Goal: Task Accomplishment & Management: Manage account settings

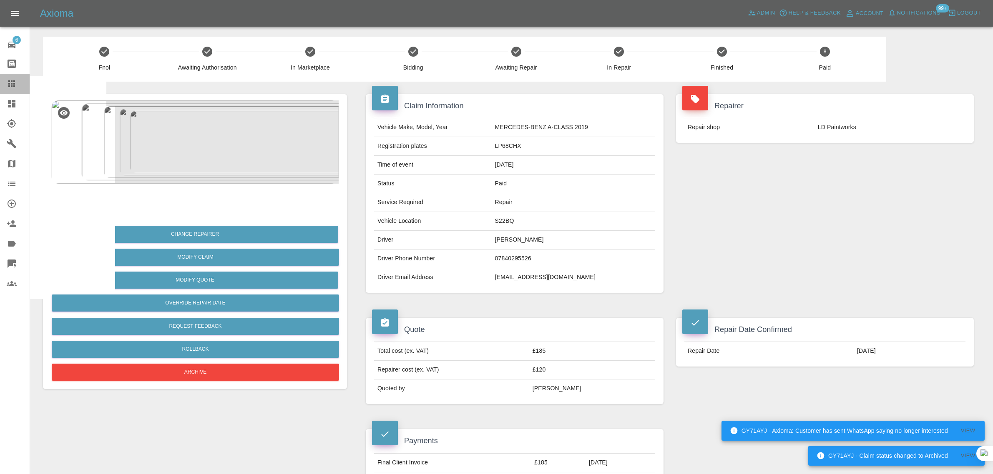
click at [4, 83] on link "Claims" at bounding box center [15, 84] width 30 height 20
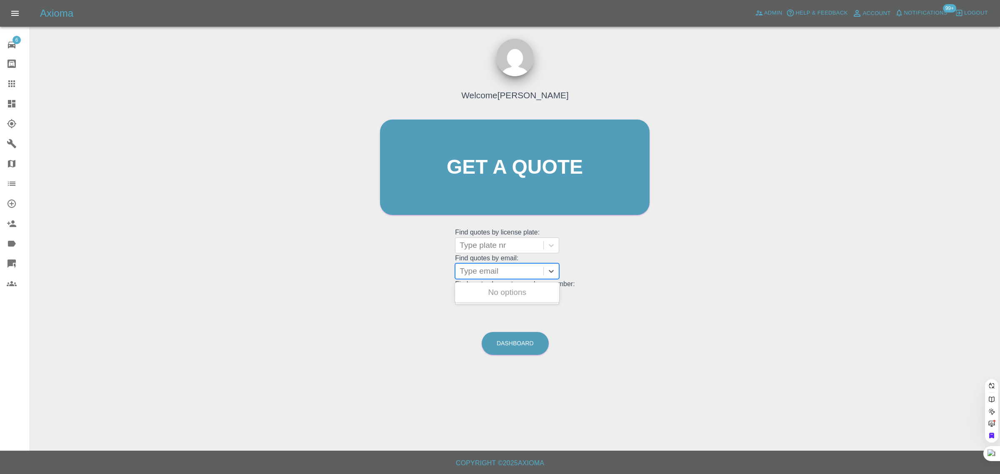
click at [513, 272] on div at bounding box center [500, 272] width 80 height 12
paste input "n_1988@hotmail.co.uk"
type input "n_1988@hotmail.co.uk"
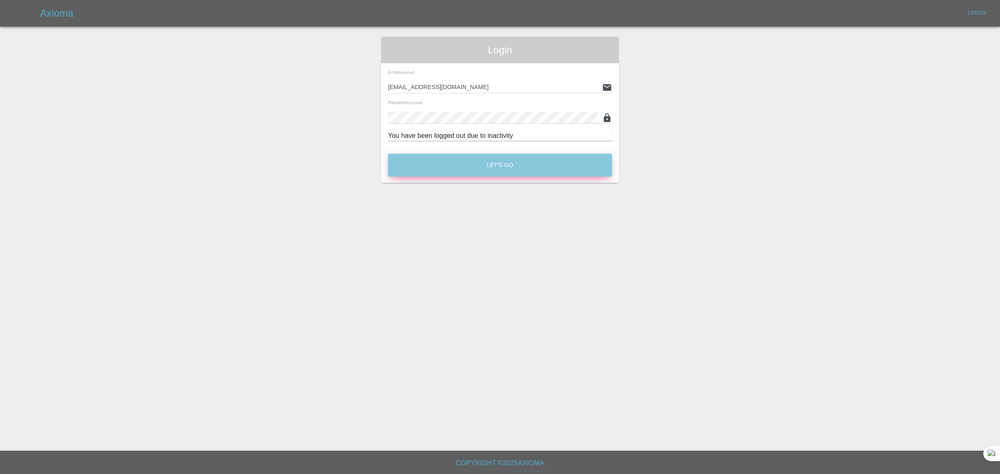
click at [522, 163] on button "Let's Go" at bounding box center [500, 165] width 224 height 23
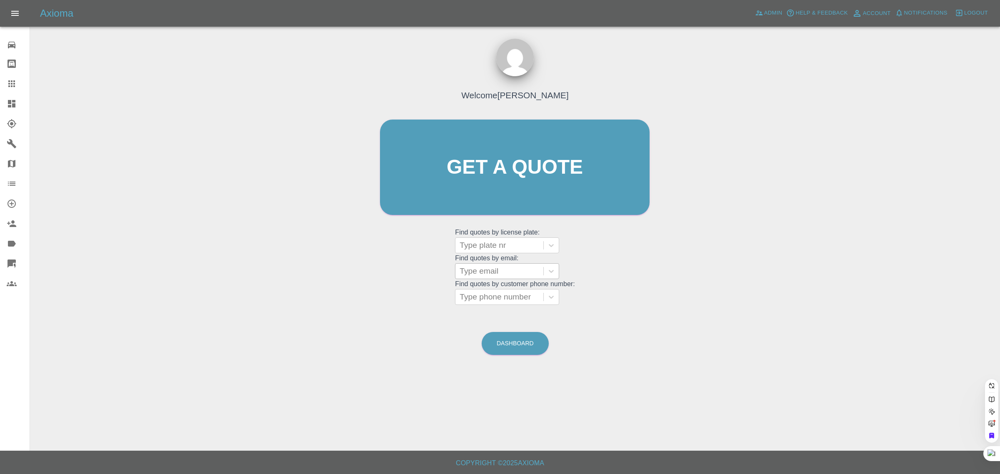
click at [487, 274] on div at bounding box center [500, 272] width 80 height 12
paste input "n_1988@hotmail.co.uk"
type input "n_1988@hotmail.co.uk"
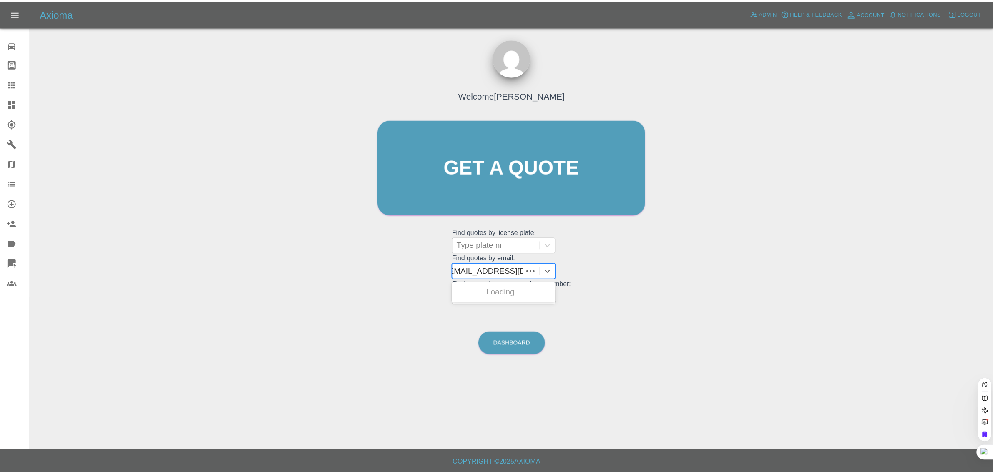
scroll to position [0, 0]
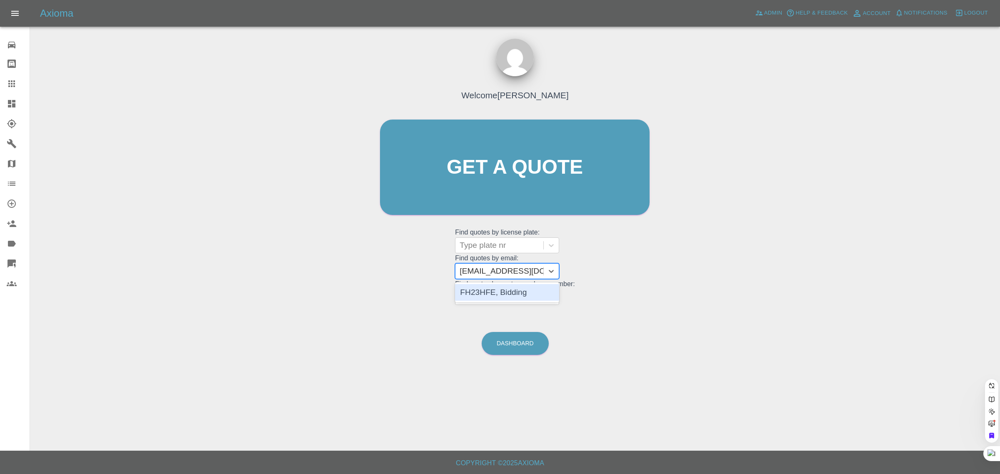
click at [484, 290] on div "FH23HFE, Bidding" at bounding box center [507, 292] width 104 height 17
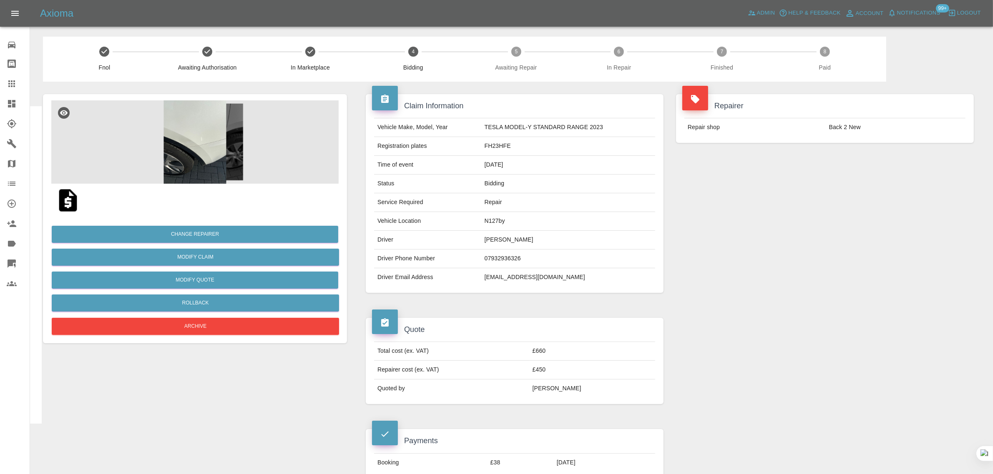
click at [15, 86] on icon at bounding box center [12, 84] width 10 height 10
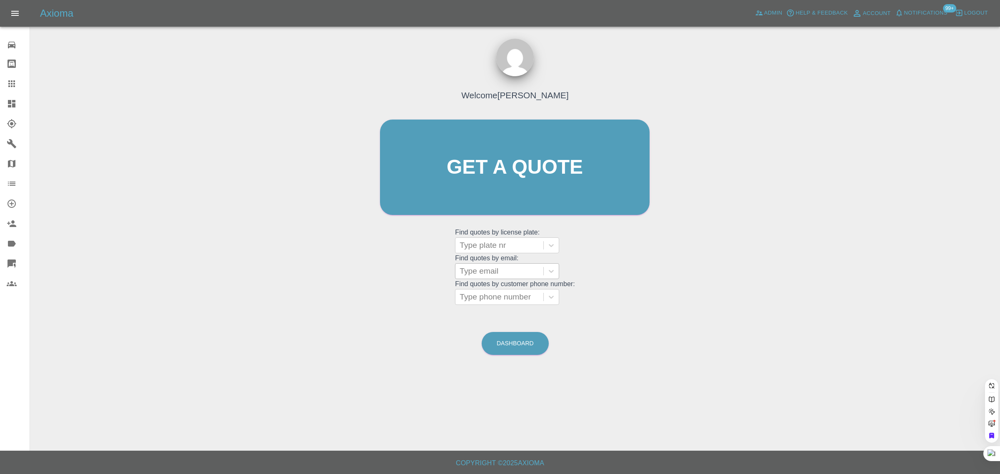
click at [482, 266] on div at bounding box center [500, 272] width 80 height 12
paste input "petecalcutt@yahoo.com"
type input "petecalcutt@yahoo.com"
click at [492, 292] on div "KP16KYS, Fnol" at bounding box center [507, 292] width 104 height 17
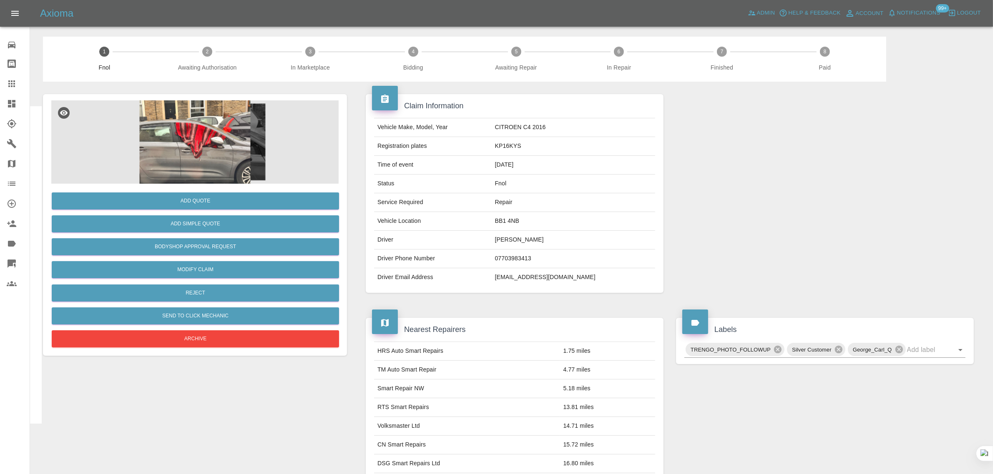
scroll to position [303, 0]
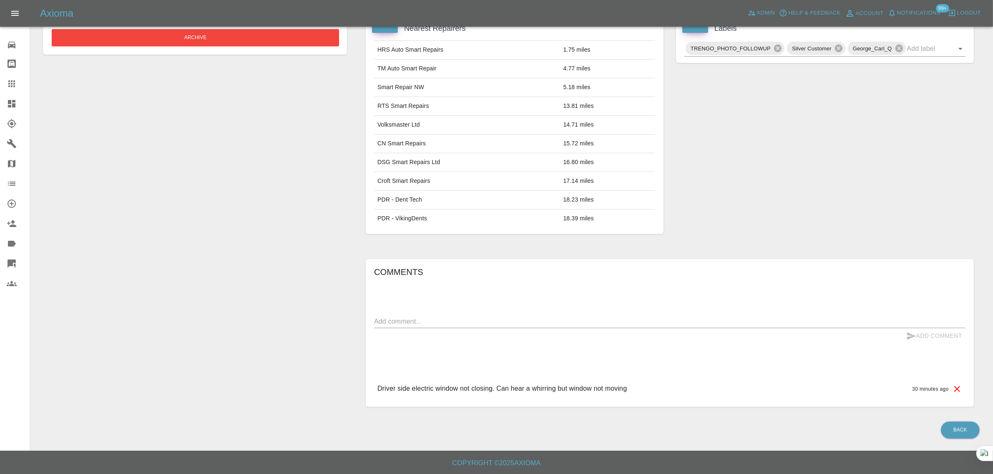
click at [519, 326] on textarea at bounding box center [669, 322] width 591 height 10
paste textarea "There is no damage just that the window is open and I can’t close it."
type textarea "There is no damage just that the window is open and I can’t close it."
click at [945, 336] on button "Add Comment" at bounding box center [933, 335] width 63 height 15
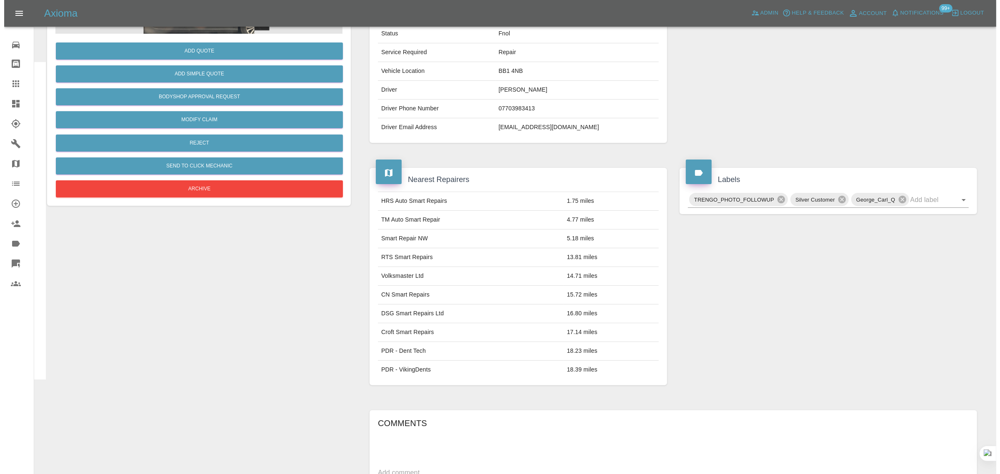
scroll to position [0, 0]
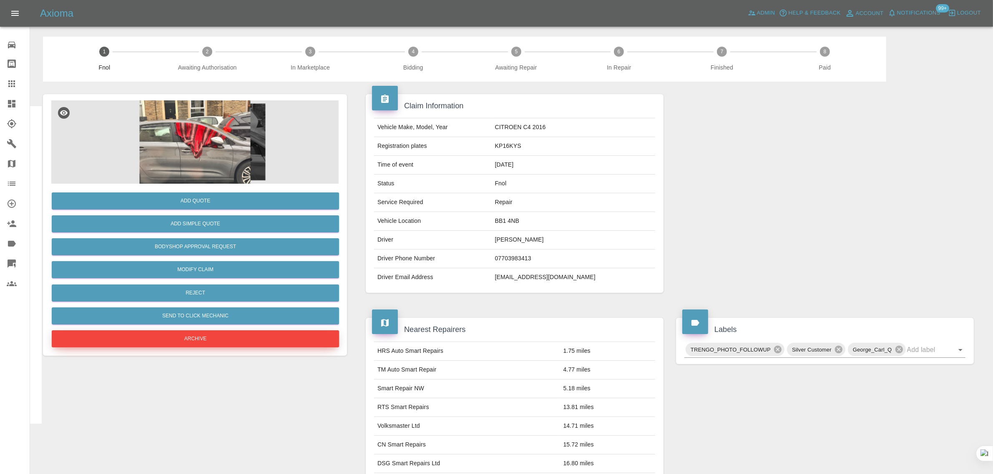
click at [195, 338] on button "Archive" at bounding box center [195, 339] width 287 height 17
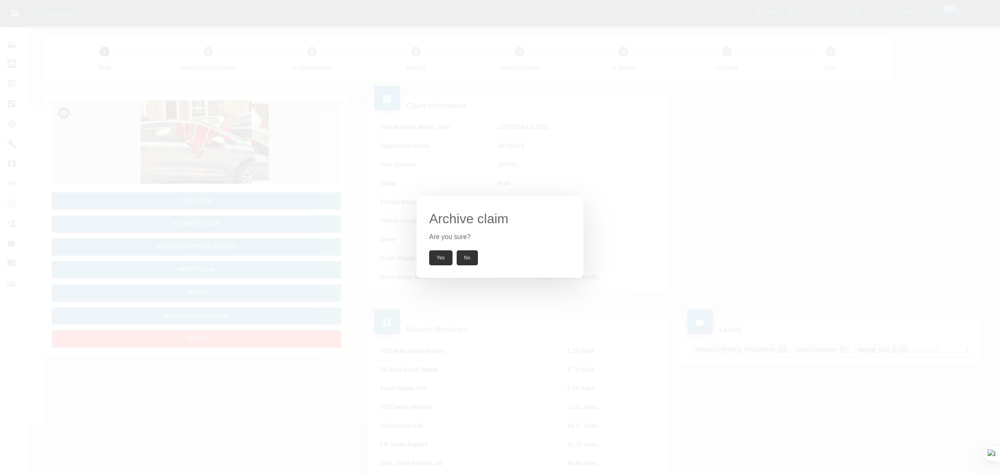
click at [442, 263] on button "Yes" at bounding box center [440, 258] width 23 height 15
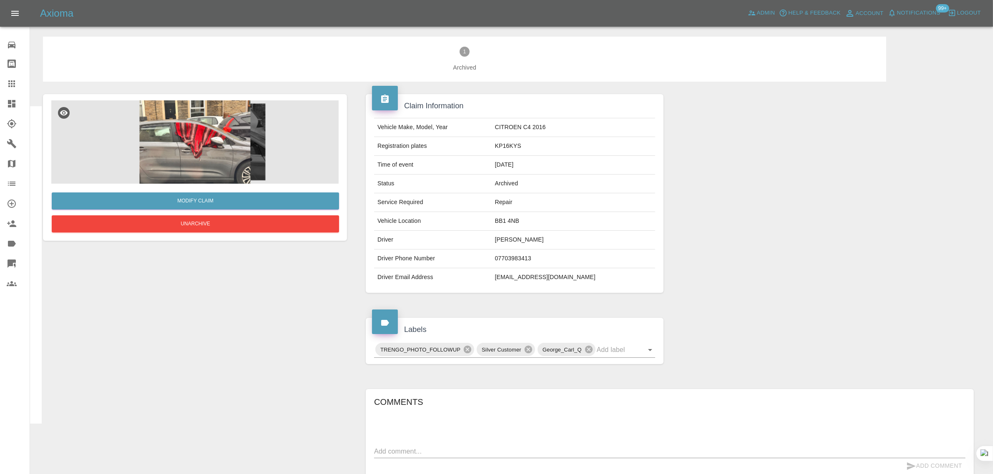
click at [13, 85] on icon at bounding box center [12, 84] width 10 height 10
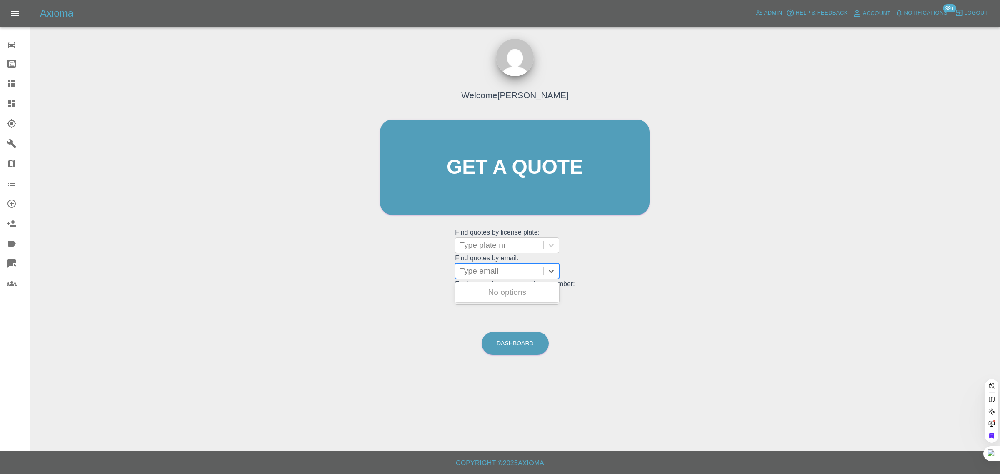
click at [486, 271] on div at bounding box center [500, 272] width 80 height 12
paste input "adamzakjazziya@aol.com"
type input "adamzakjazziya@aol.com"
click at [498, 314] on div "WV21ZVJ, Fnol" at bounding box center [507, 309] width 104 height 17
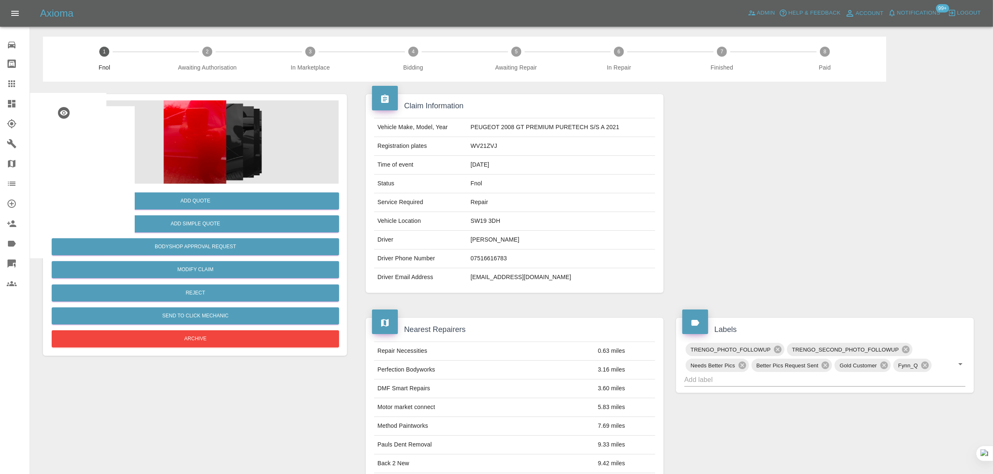
click at [188, 138] on img at bounding box center [194, 141] width 287 height 83
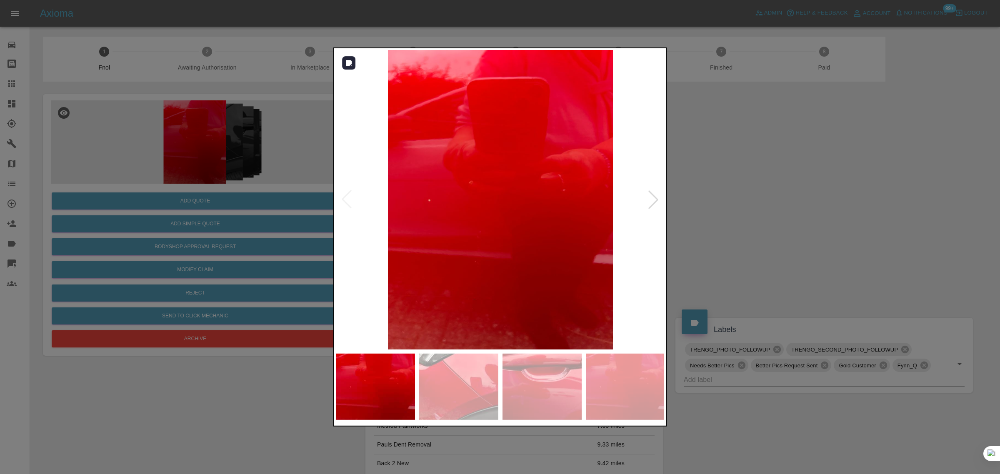
click at [653, 201] on div at bounding box center [653, 199] width 18 height 18
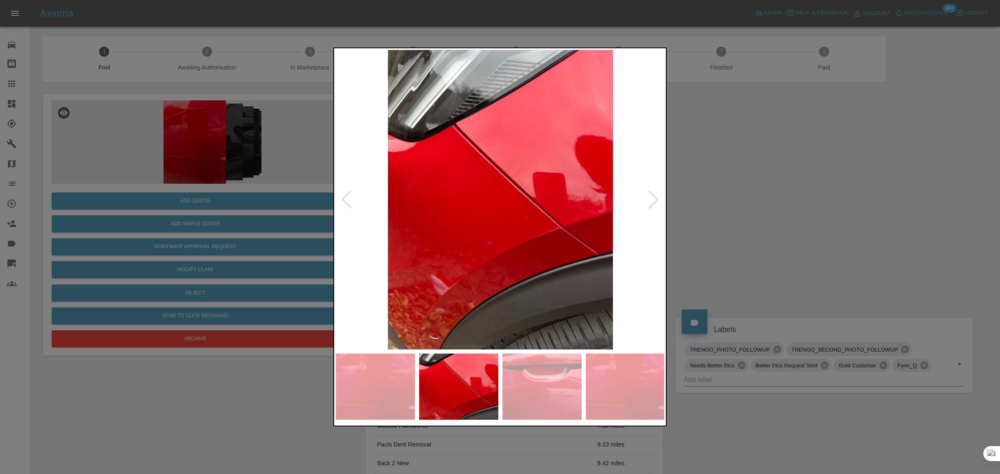
click at [653, 201] on div at bounding box center [653, 199] width 18 height 18
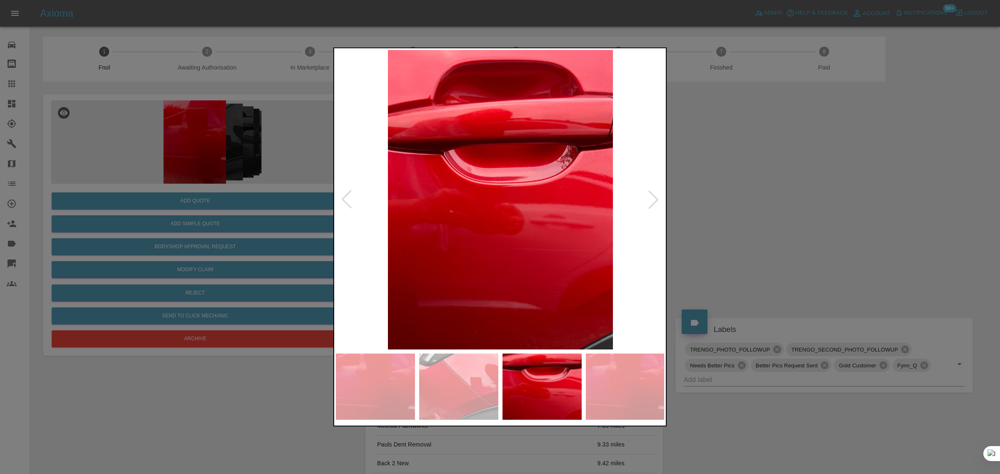
click at [653, 201] on div at bounding box center [653, 199] width 18 height 18
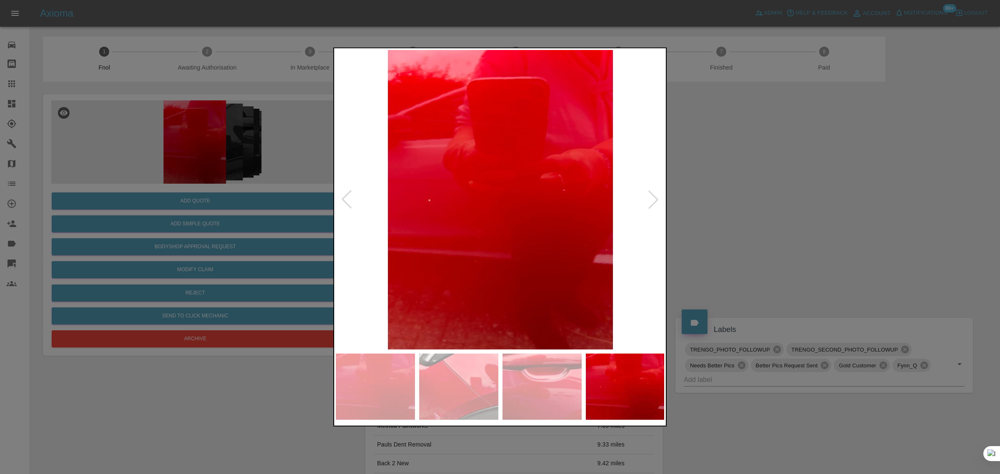
click at [653, 201] on div at bounding box center [653, 199] width 18 height 18
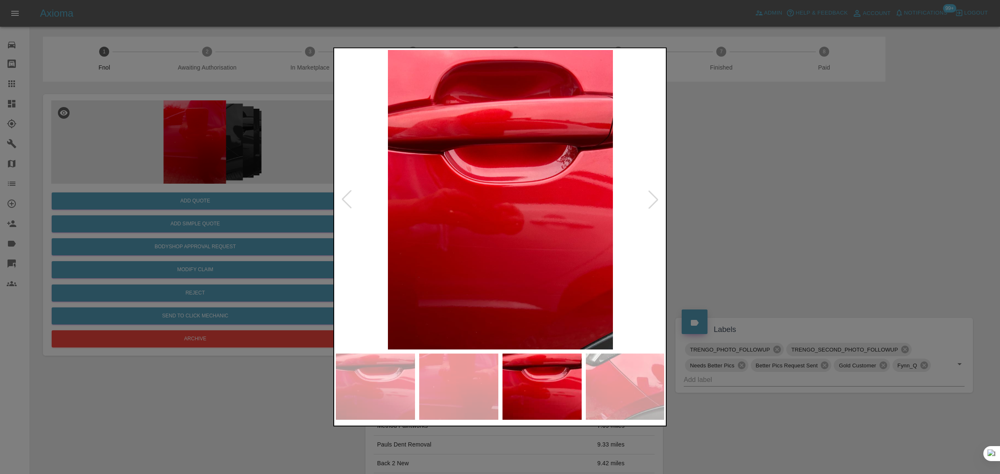
click at [653, 201] on div at bounding box center [653, 199] width 18 height 18
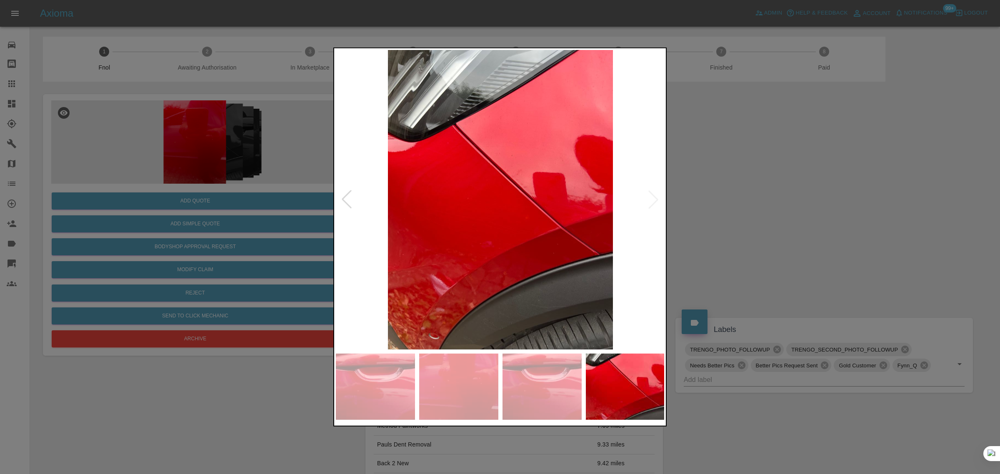
click at [653, 201] on img at bounding box center [500, 200] width 329 height 300
drag, startPoint x: 726, startPoint y: 229, endPoint x: 719, endPoint y: 245, distance: 16.8
click at [727, 229] on div at bounding box center [500, 237] width 1000 height 474
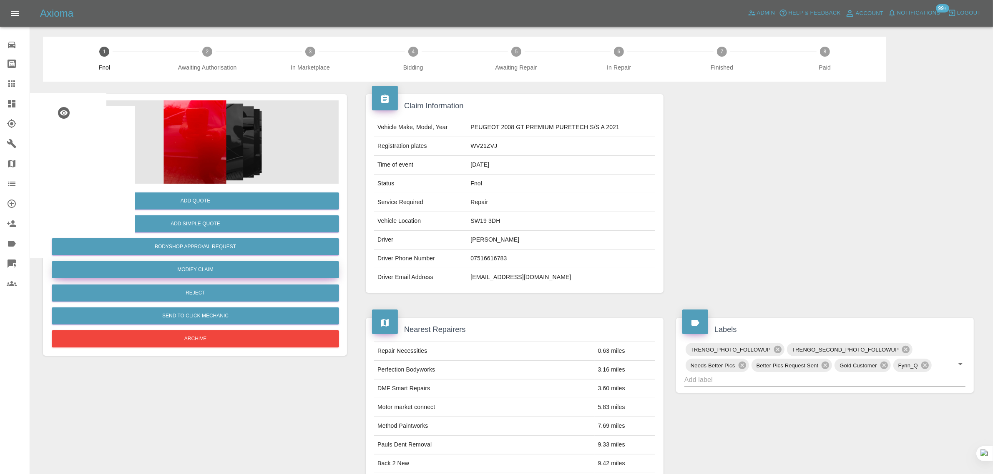
click at [181, 272] on link "Modify Claim" at bounding box center [195, 269] width 287 height 17
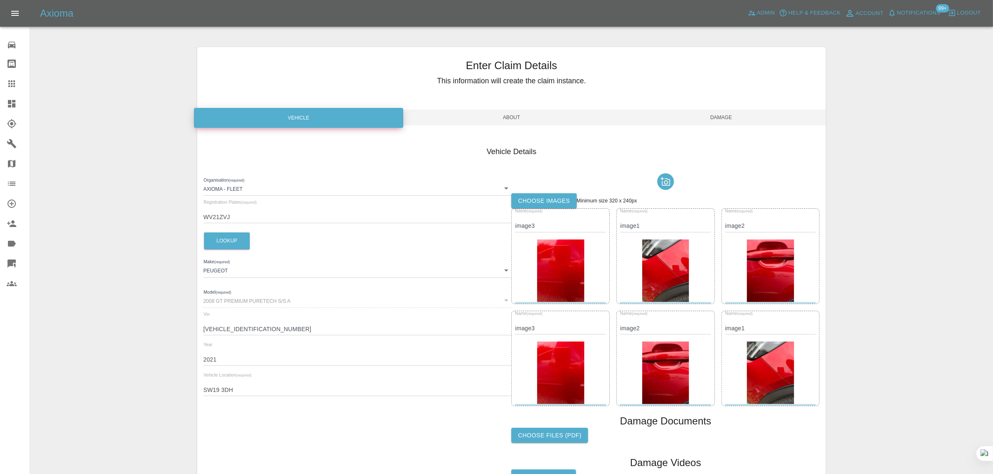
click at [559, 201] on label "Choose images" at bounding box center [543, 200] width 65 height 15
click at [0, 0] on input "Choose images" at bounding box center [0, 0] width 0 height 0
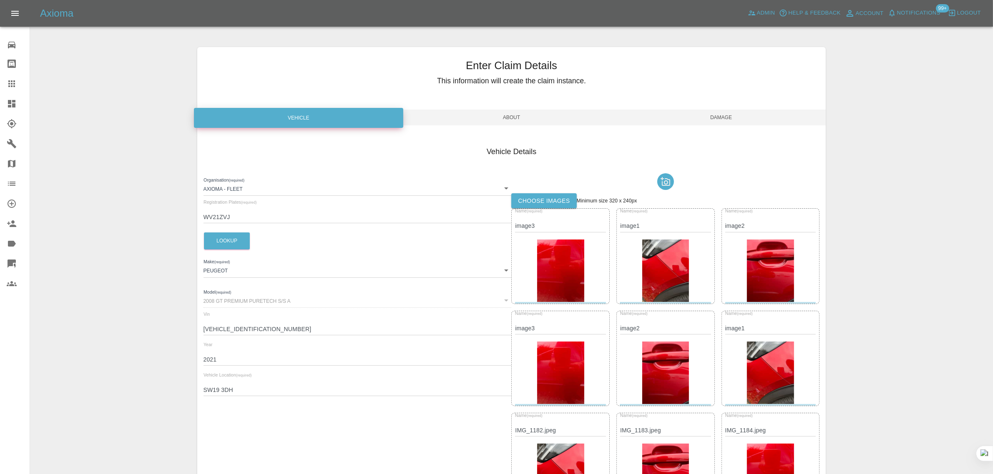
click at [721, 120] on span "Damage" at bounding box center [721, 118] width 210 height 16
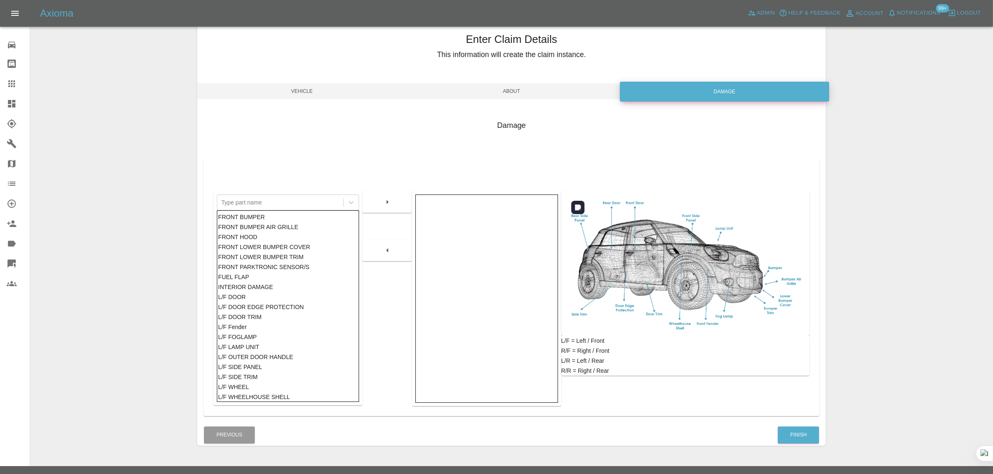
scroll to position [41, 0]
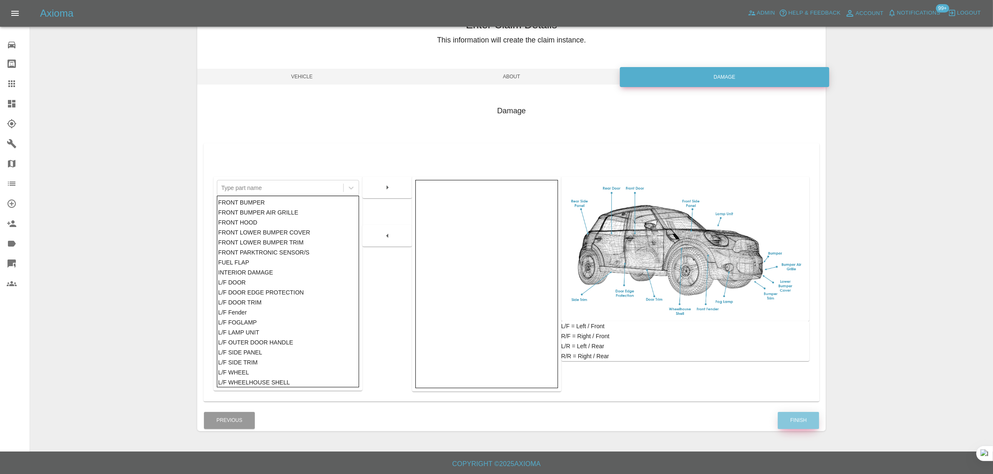
click at [798, 426] on button "Finish" at bounding box center [797, 420] width 41 height 17
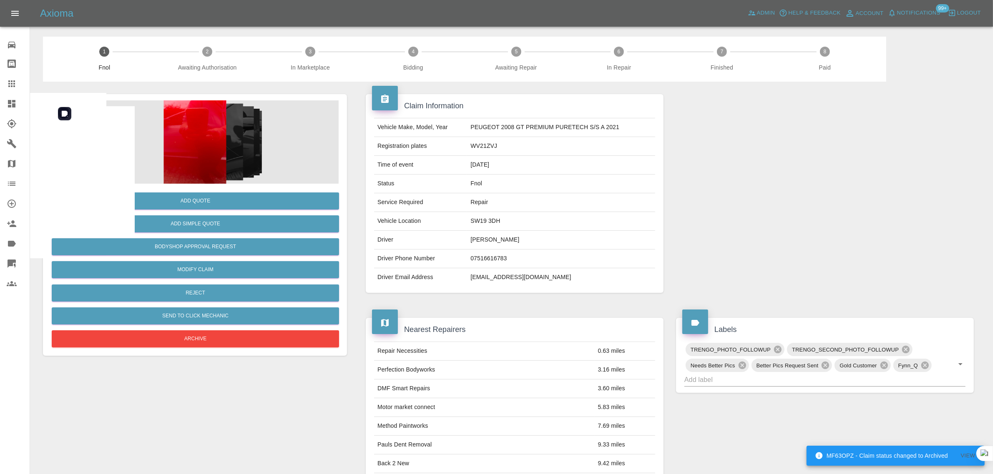
click at [197, 155] on img at bounding box center [194, 141] width 287 height 83
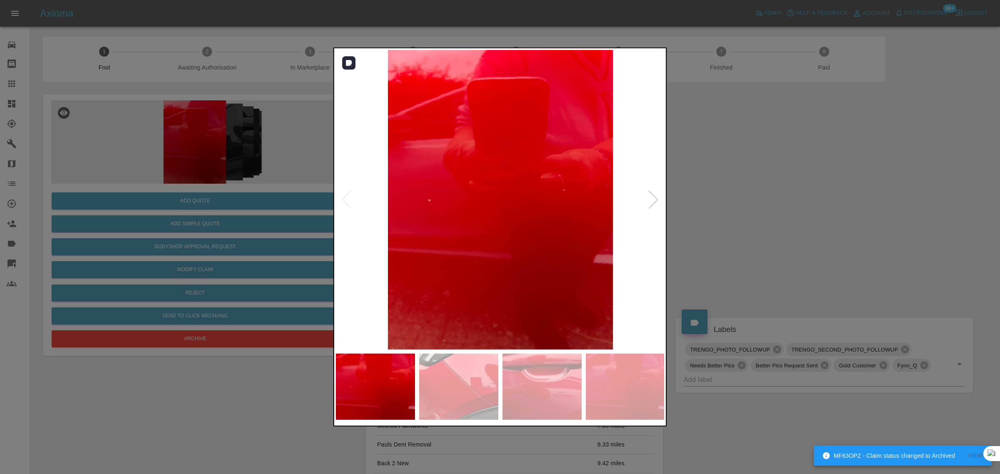
click at [655, 201] on div at bounding box center [653, 199] width 18 height 18
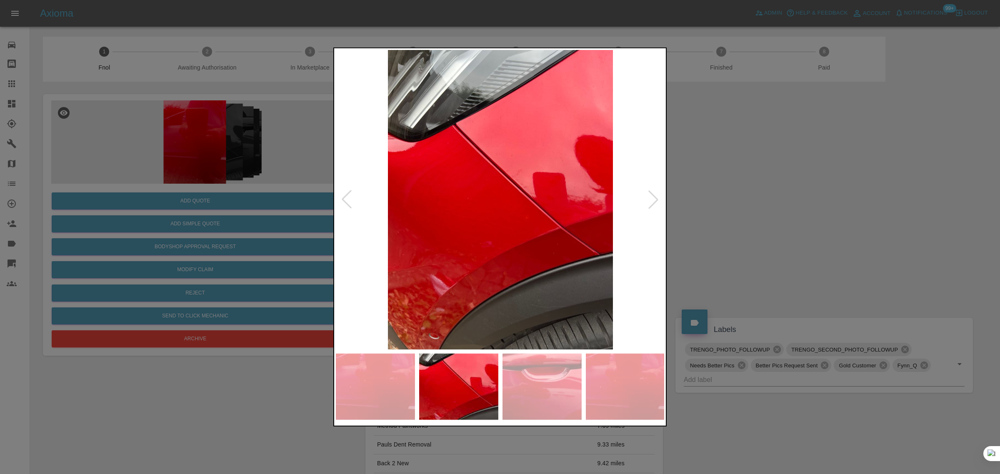
click at [655, 201] on div at bounding box center [653, 199] width 18 height 18
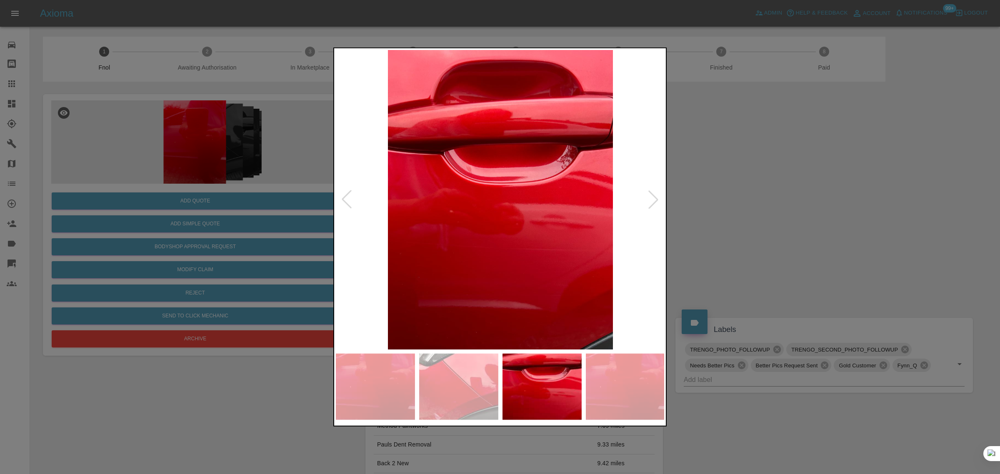
click at [655, 201] on div at bounding box center [653, 199] width 18 height 18
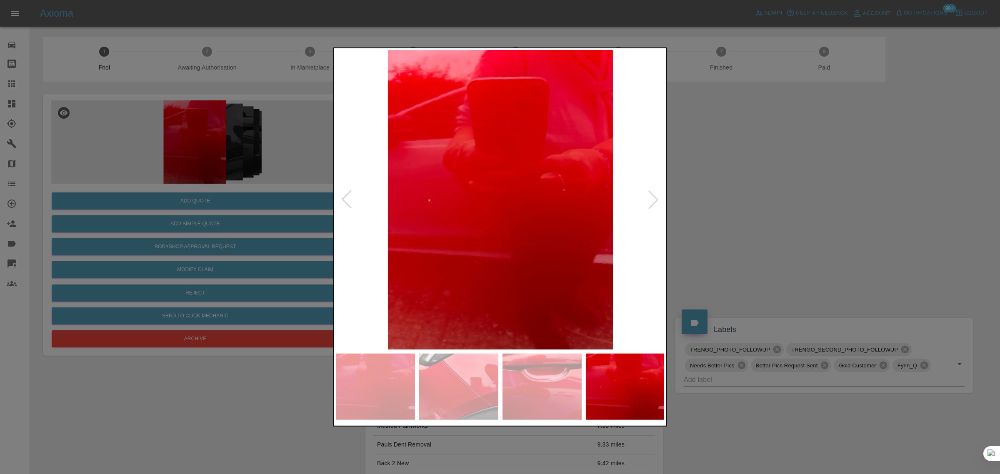
click at [655, 201] on div at bounding box center [653, 199] width 18 height 18
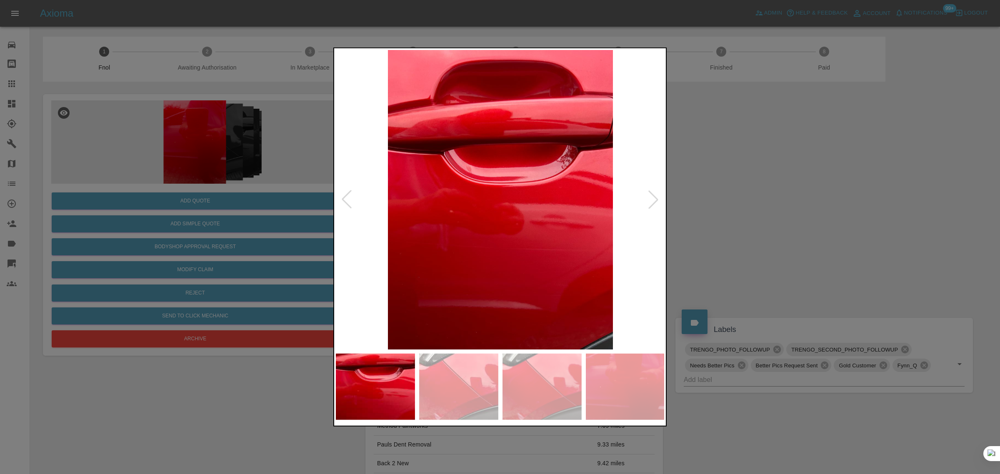
click at [655, 201] on div at bounding box center [653, 199] width 18 height 18
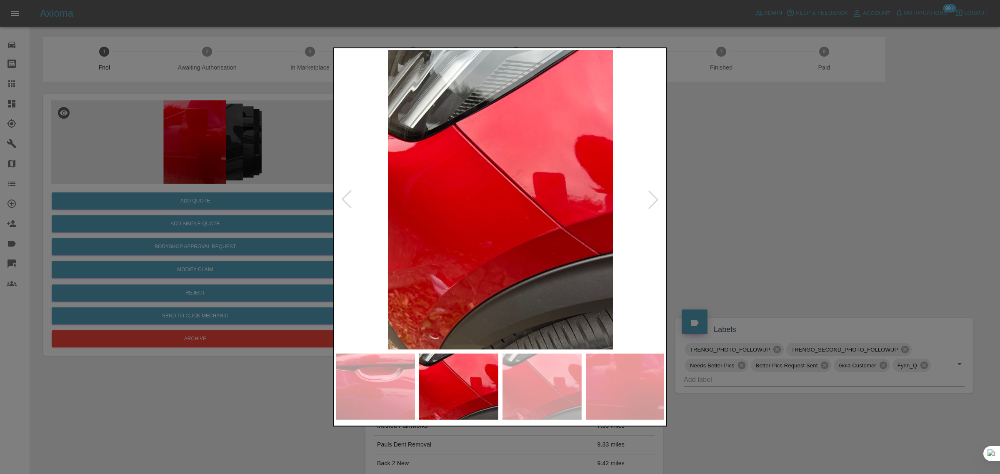
click at [655, 201] on div at bounding box center [653, 199] width 18 height 18
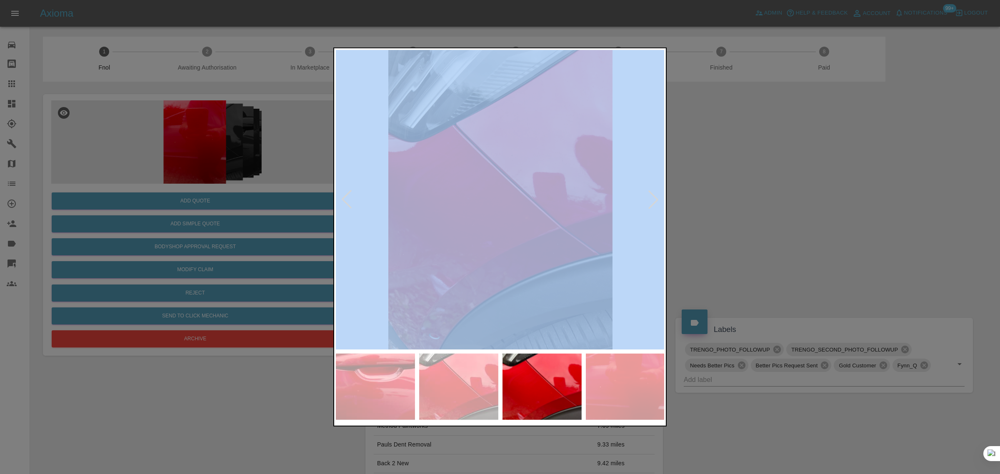
click at [655, 201] on div at bounding box center [653, 199] width 18 height 18
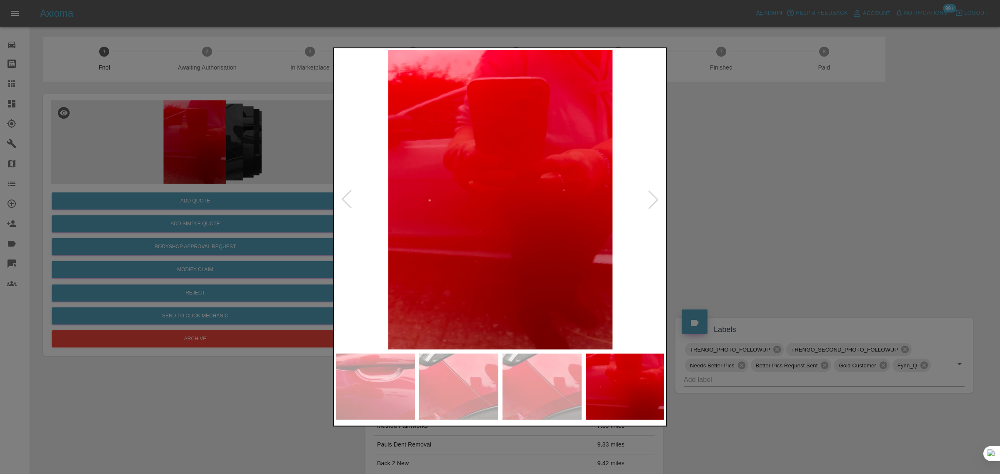
click at [655, 201] on div at bounding box center [653, 199] width 18 height 18
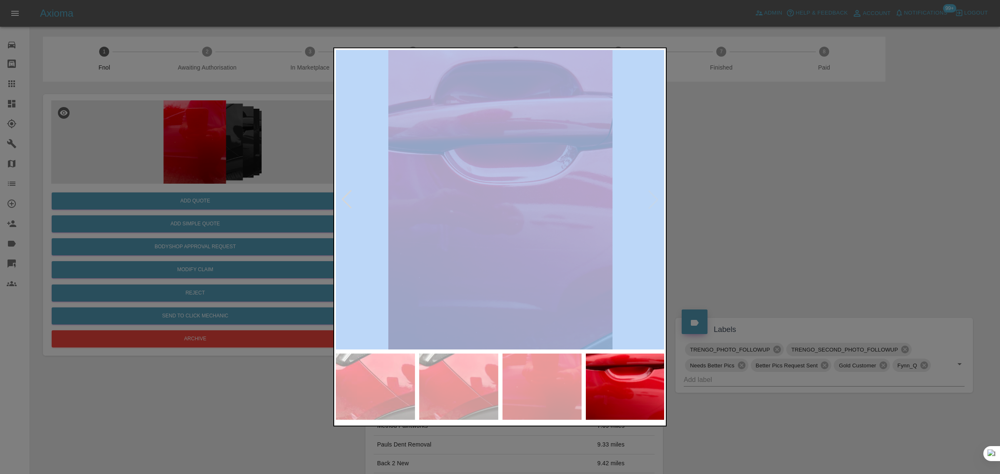
click at [655, 201] on img at bounding box center [500, 200] width 329 height 300
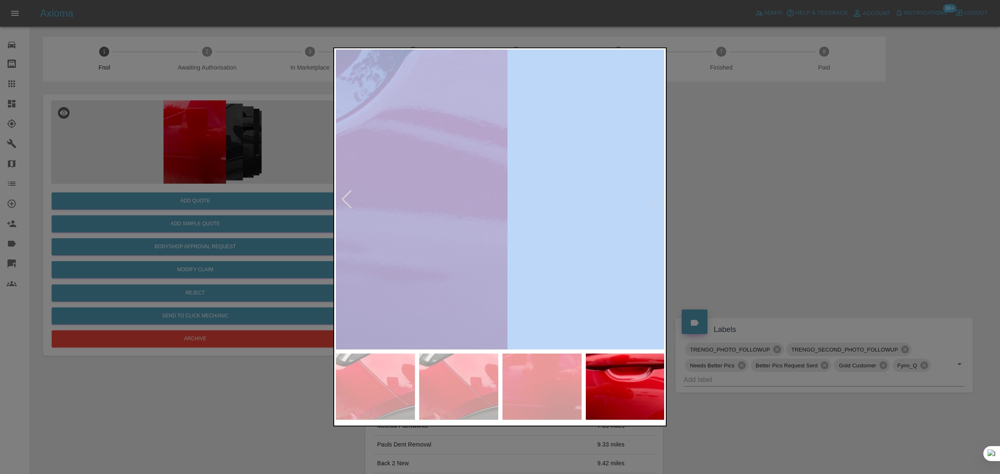
click at [655, 201] on img at bounding box center [171, 193] width 988 height 899
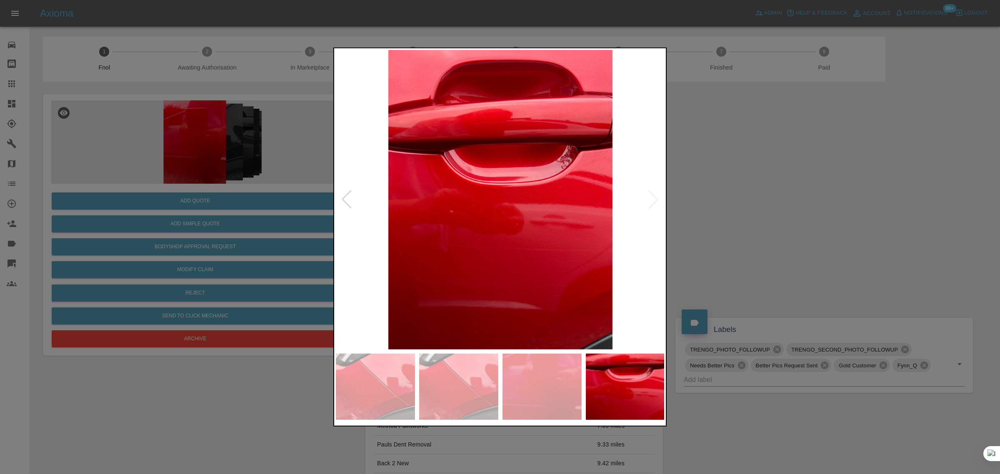
click at [737, 213] on div at bounding box center [500, 237] width 1000 height 474
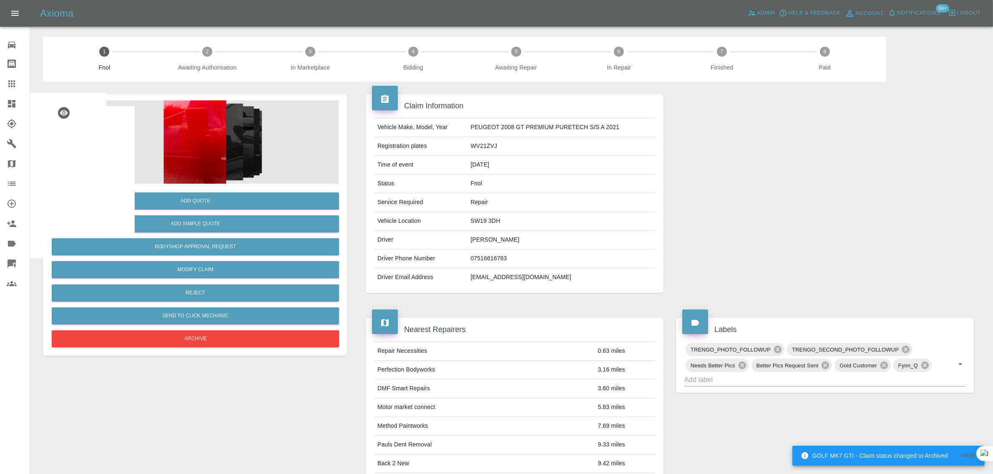
click at [7, 86] on icon at bounding box center [12, 84] width 10 height 10
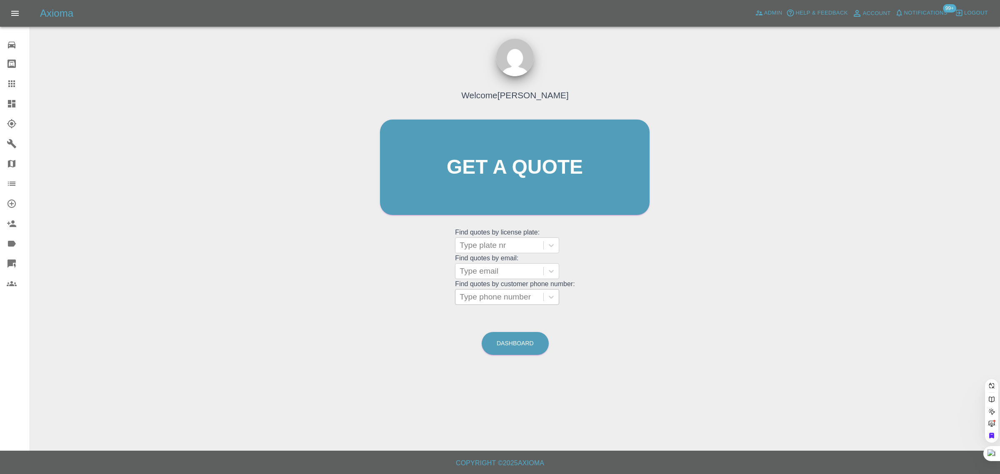
click at [492, 298] on div at bounding box center [500, 297] width 80 height 12
paste input "7789001363"
type input "07789001363"
click at [499, 319] on div "FE64 UYD, Awaiting Repair" at bounding box center [507, 323] width 104 height 27
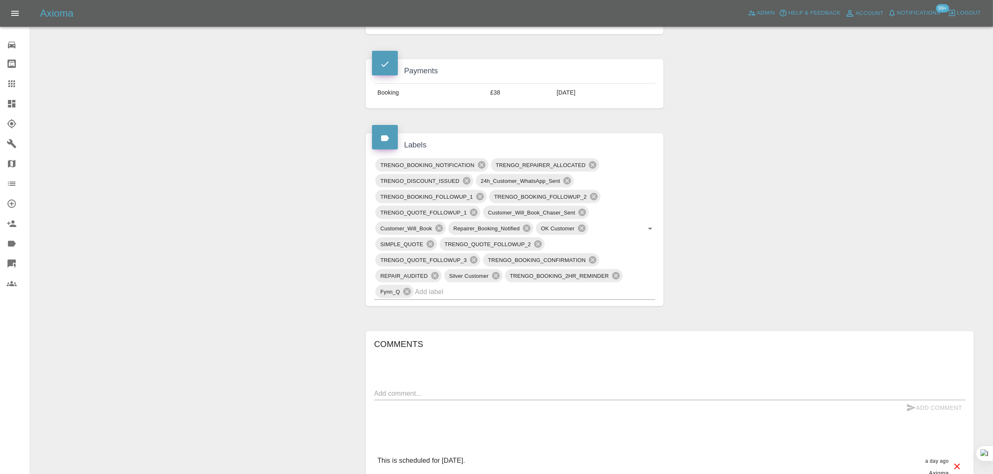
scroll to position [417, 0]
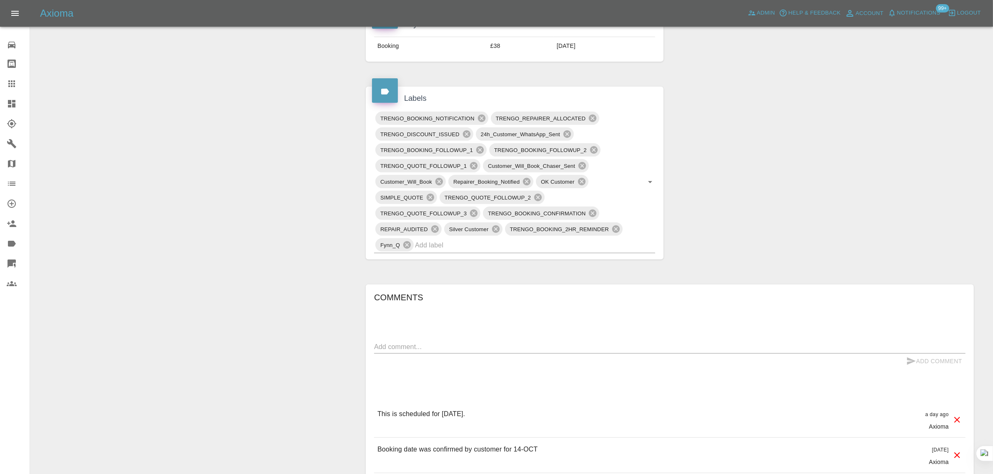
click at [526, 354] on div "x" at bounding box center [669, 347] width 591 height 13
paste textarea "Hello, someone was due to be with me at 930 today. He has said he can’t make it…"
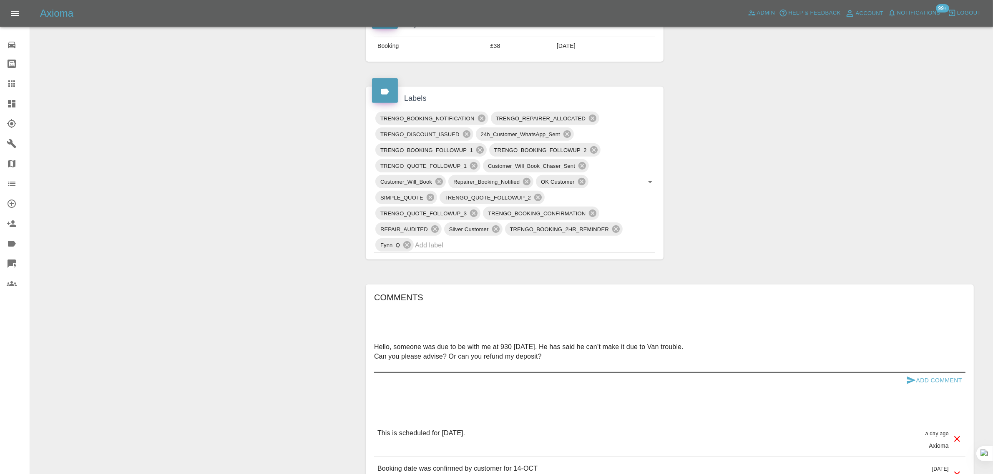
type textarea "Hello, someone was due to be with me at 930 today. He has said he can’t make it…"
click at [925, 384] on button "Add Comment" at bounding box center [933, 380] width 63 height 15
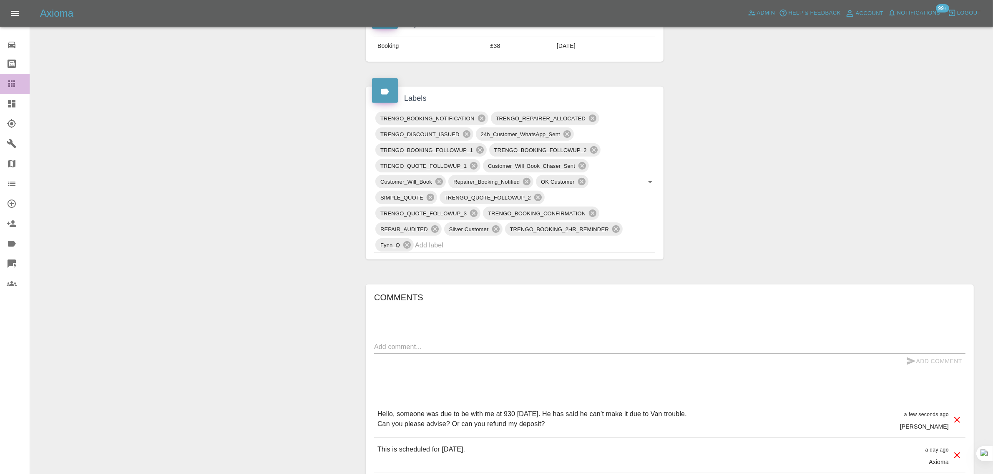
click at [11, 85] on icon at bounding box center [12, 84] width 10 height 10
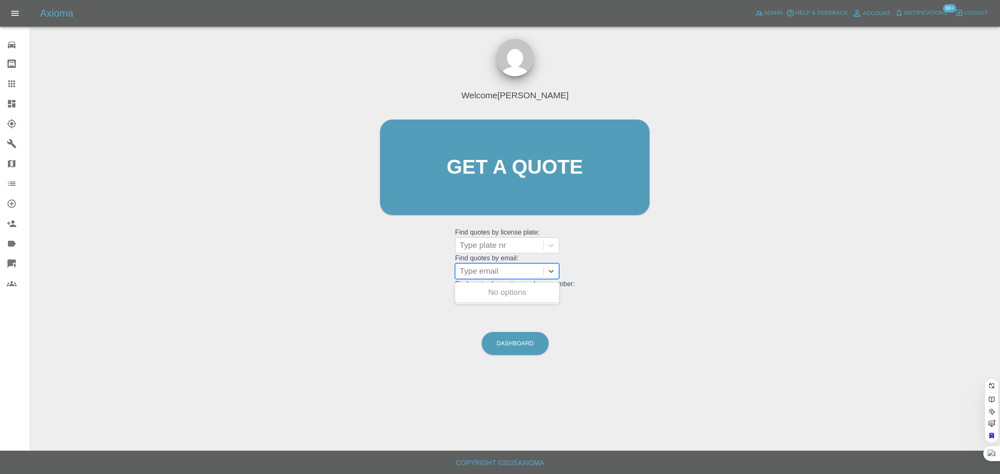
click at [480, 274] on div at bounding box center [500, 272] width 80 height 12
paste input "mikebreedon@hotmail.co.uk"
type input "mikebreedon@hotmail.co.u"
click at [495, 293] on div "RF68 ODT FIAT 1400 EASY TIPO, Archived" at bounding box center [507, 297] width 104 height 27
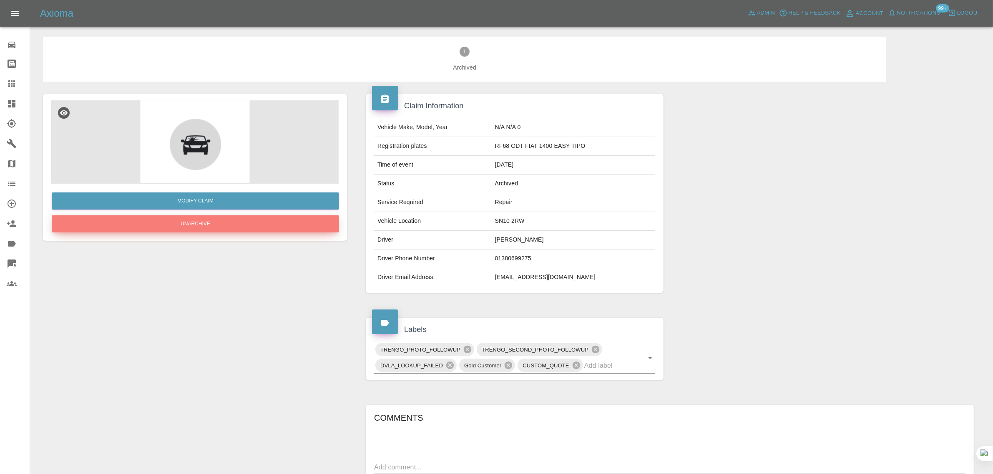
click at [213, 228] on button "Unarchive" at bounding box center [195, 224] width 287 height 17
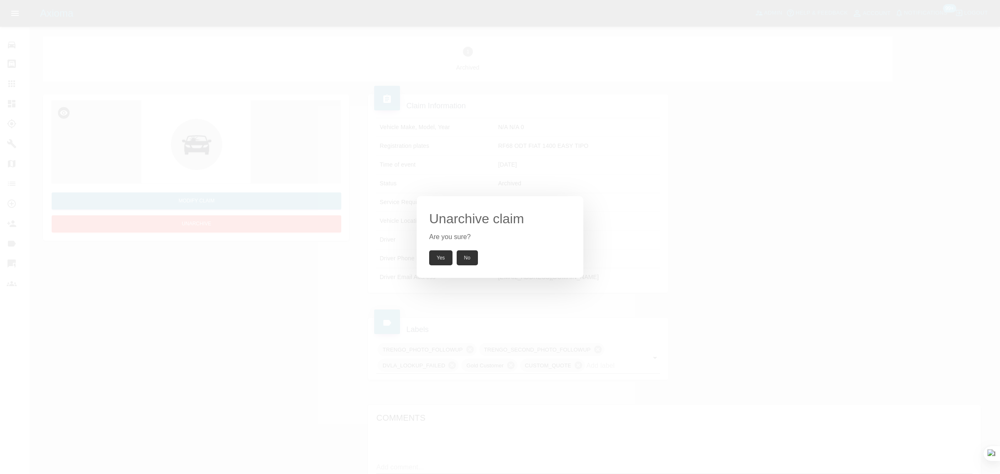
click at [443, 261] on button "Yes" at bounding box center [440, 258] width 23 height 15
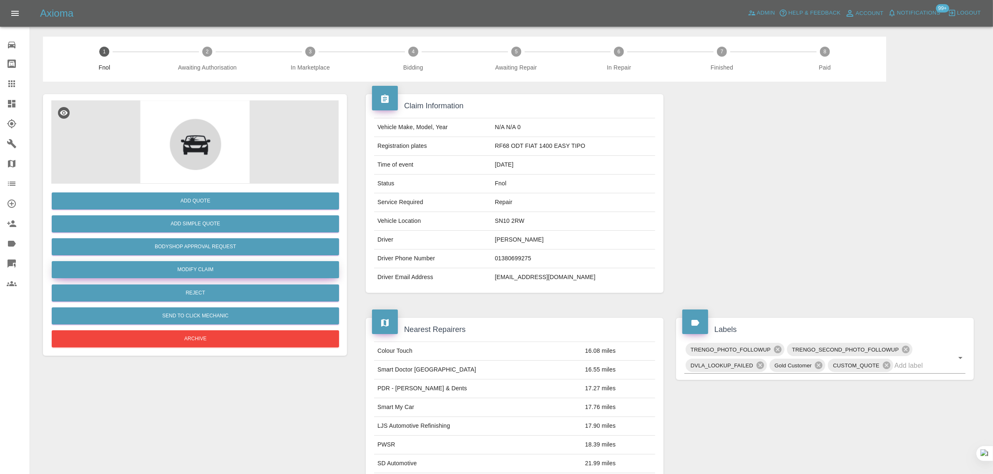
click at [167, 266] on link "Modify Claim" at bounding box center [195, 269] width 287 height 17
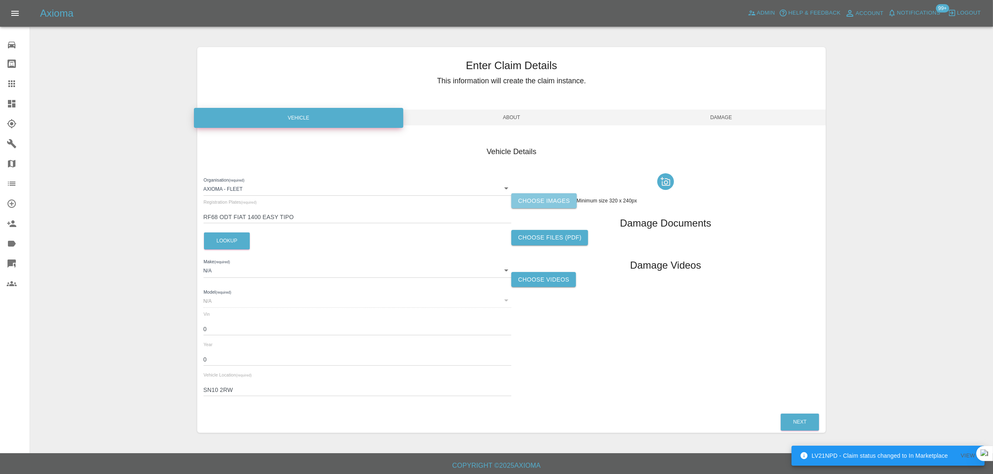
click at [539, 197] on label "Choose images" at bounding box center [543, 200] width 65 height 15
click at [0, 0] on input "Choose images" at bounding box center [0, 0] width 0 height 0
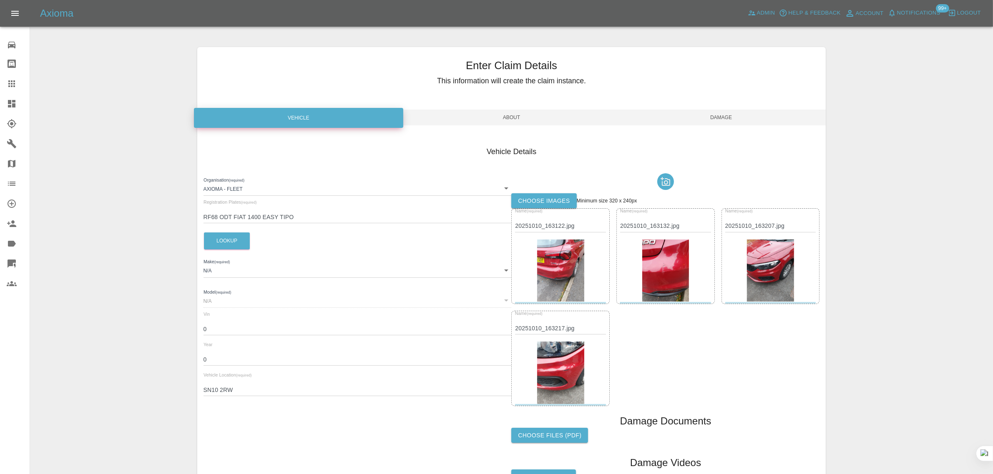
click at [710, 115] on span "Damage" at bounding box center [721, 118] width 210 height 16
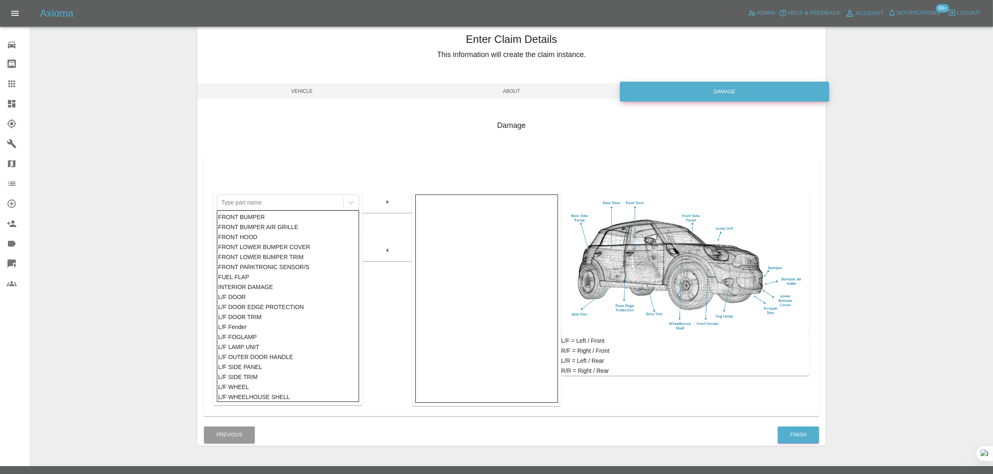
scroll to position [41, 0]
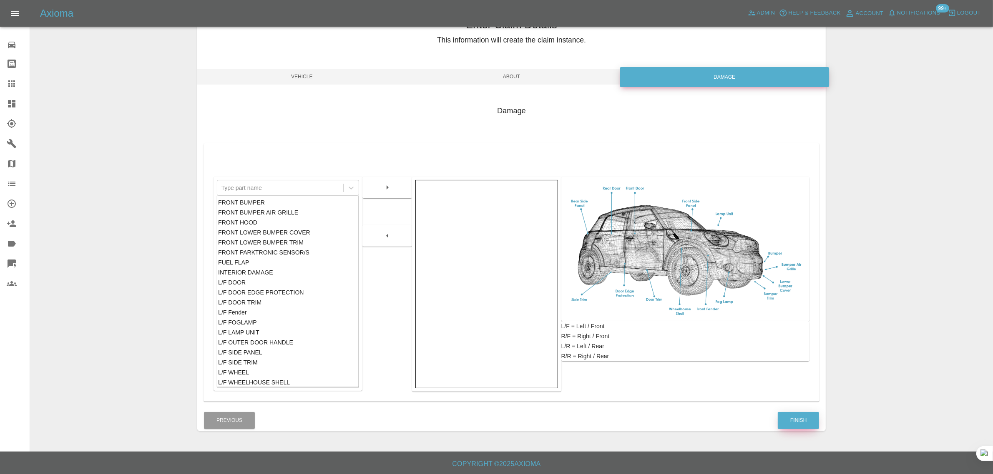
click at [795, 416] on button "Finish" at bounding box center [797, 420] width 41 height 17
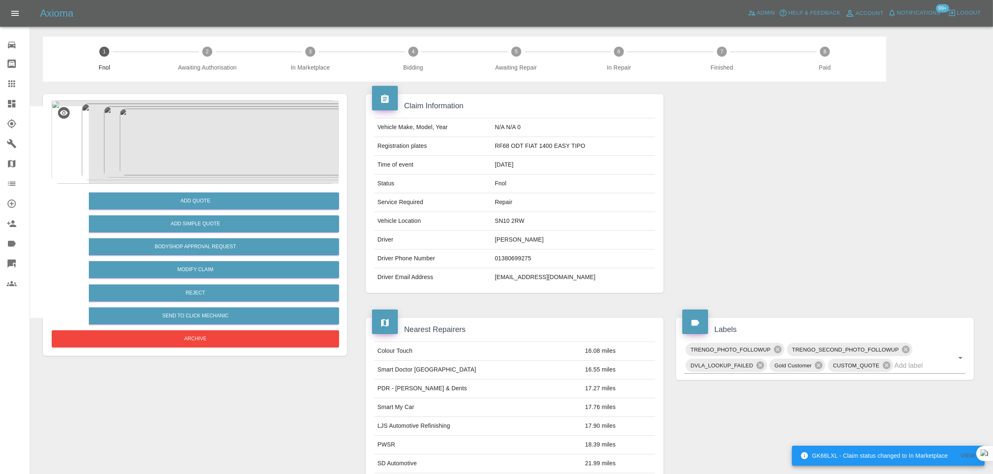
click at [15, 84] on icon at bounding box center [11, 83] width 7 height 7
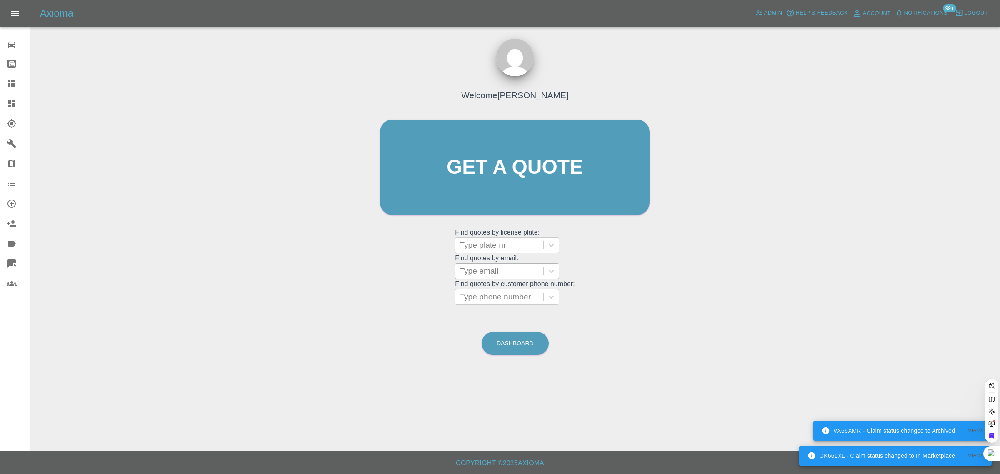
click at [508, 273] on div at bounding box center [500, 272] width 80 height 12
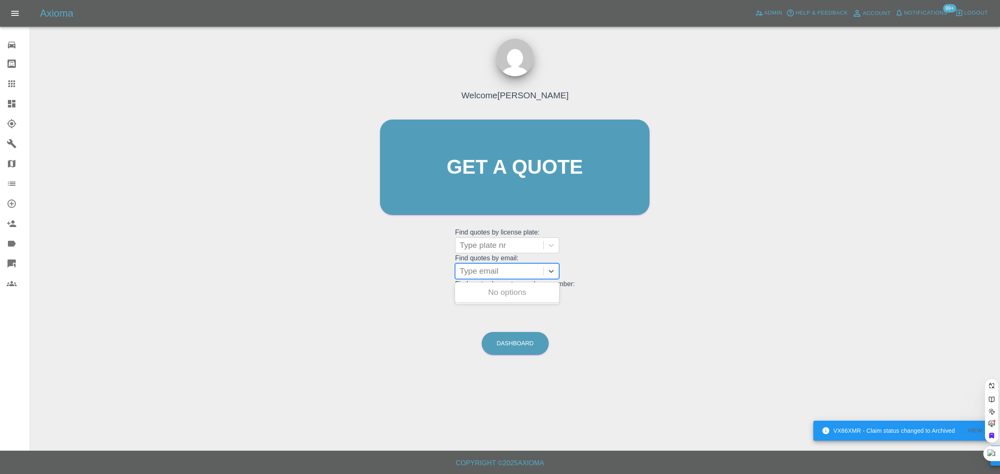
paste input "brharia@googlemail.com"
type input "brharia@googlemail.com"
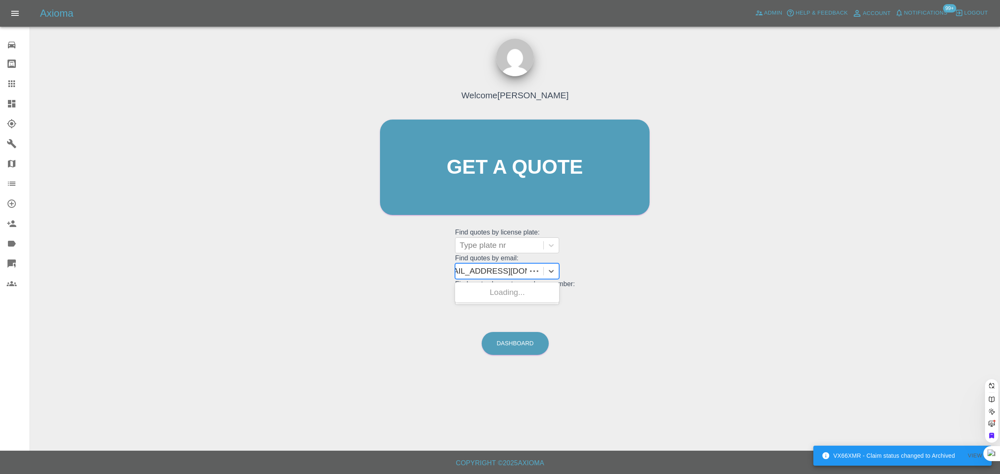
scroll to position [0, 8]
click at [502, 293] on div "MC18 FWH, Paid" at bounding box center [507, 292] width 104 height 17
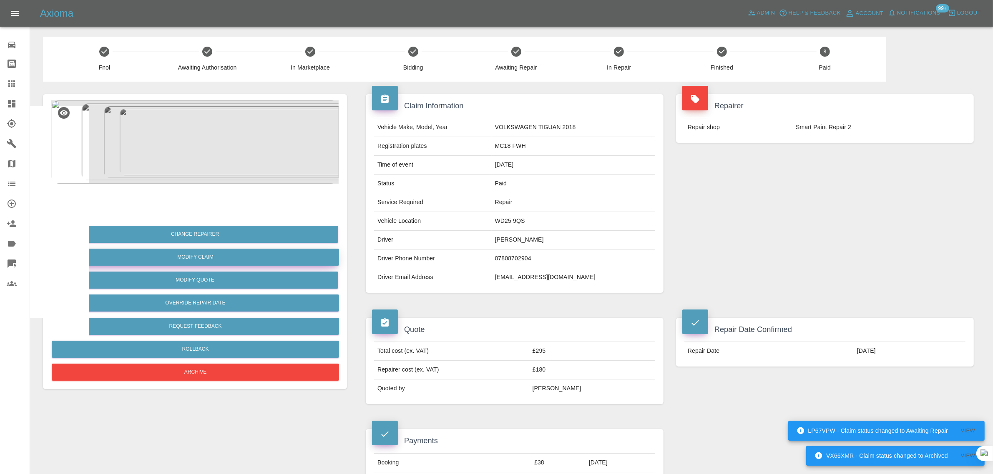
click at [178, 263] on link "Modify Claim" at bounding box center [195, 257] width 287 height 17
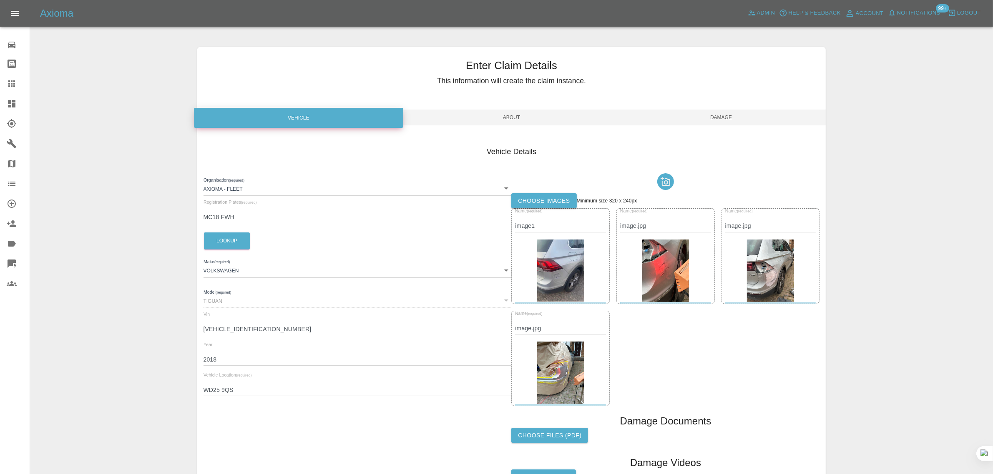
click at [549, 201] on label "Choose images" at bounding box center [543, 200] width 65 height 15
click at [0, 0] on input "Choose images" at bounding box center [0, 0] width 0 height 0
click at [719, 115] on span "Damage" at bounding box center [721, 118] width 210 height 16
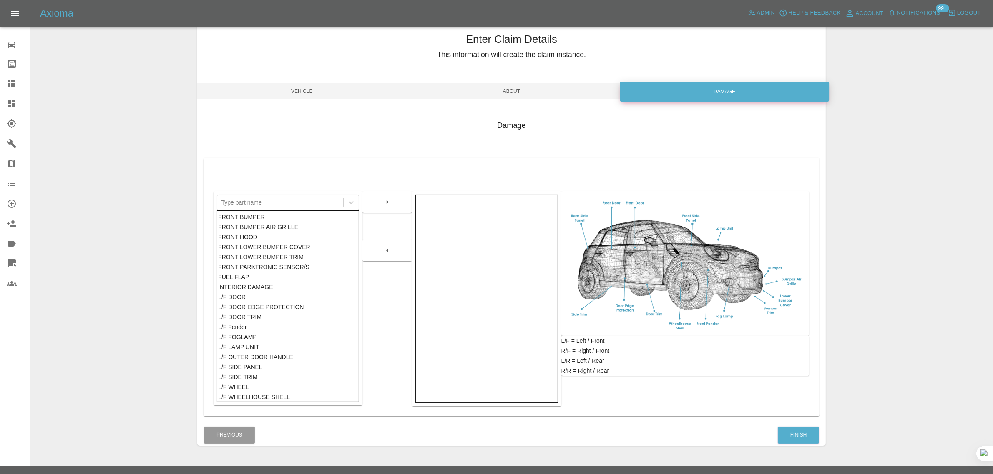
scroll to position [41, 0]
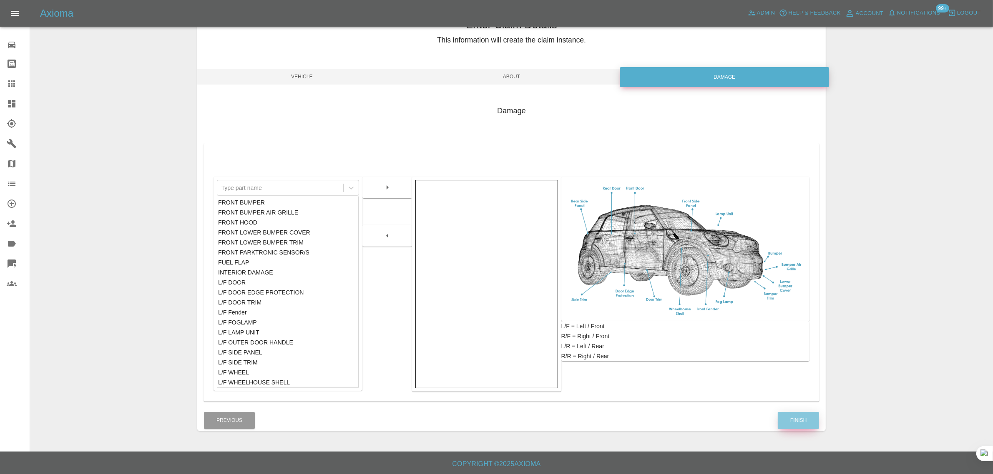
click at [799, 427] on button "Finish" at bounding box center [797, 420] width 41 height 17
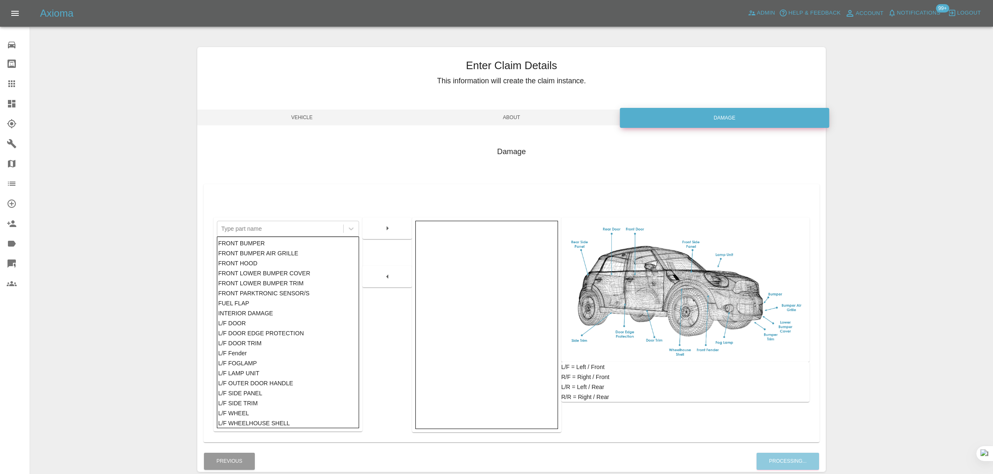
scroll to position [41, 0]
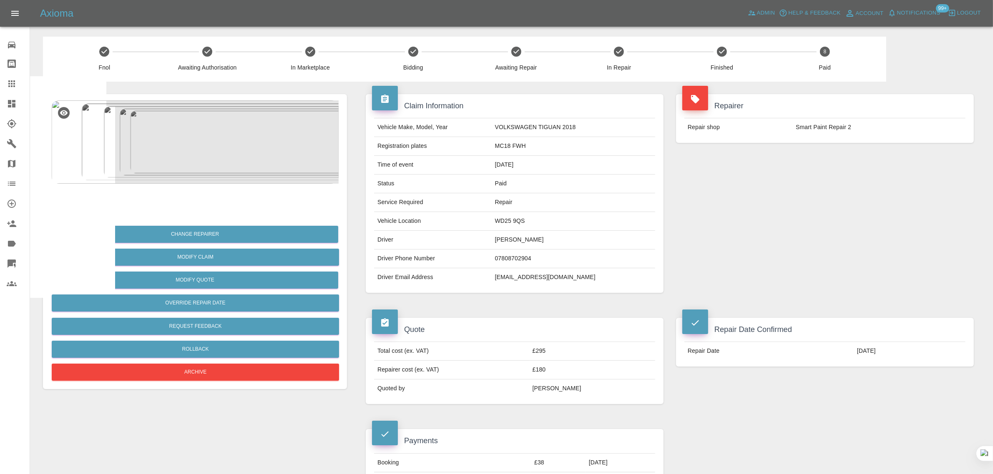
click at [7, 85] on icon at bounding box center [12, 84] width 10 height 10
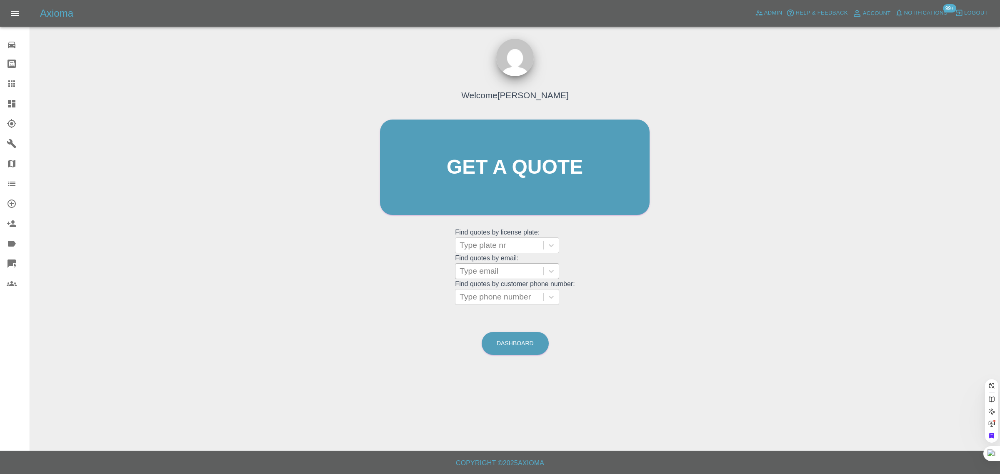
click at [494, 272] on div at bounding box center [500, 272] width 80 height 12
paste input "fedelefrancesca84@gmail.com"
type input "fedelefrancesca84@gmail.co"
click at [510, 292] on div "CK72RGV, Awaiting Repair" at bounding box center [507, 297] width 104 height 27
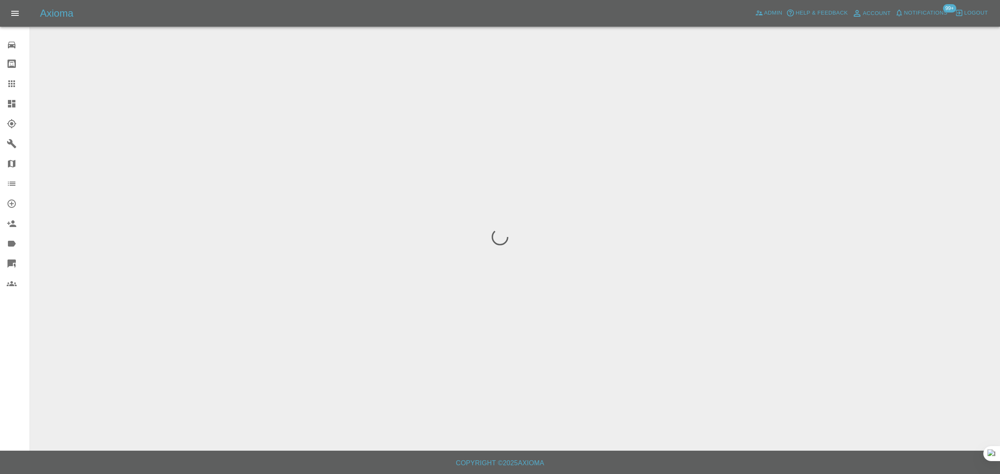
click at [10, 363] on div "0 Repair home Bodyshop home Claims Dashboard Explorer Garages Map Organization …" at bounding box center [15, 237] width 30 height 474
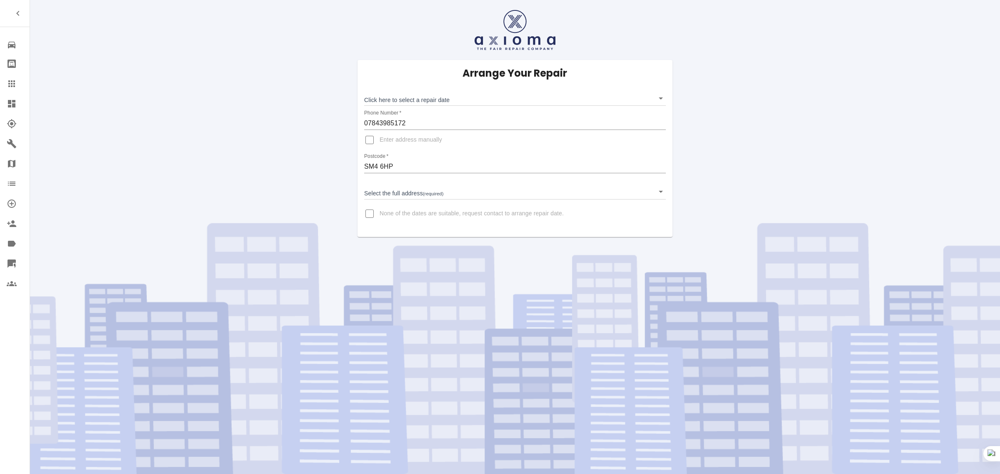
click at [14, 79] on icon at bounding box center [12, 84] width 10 height 10
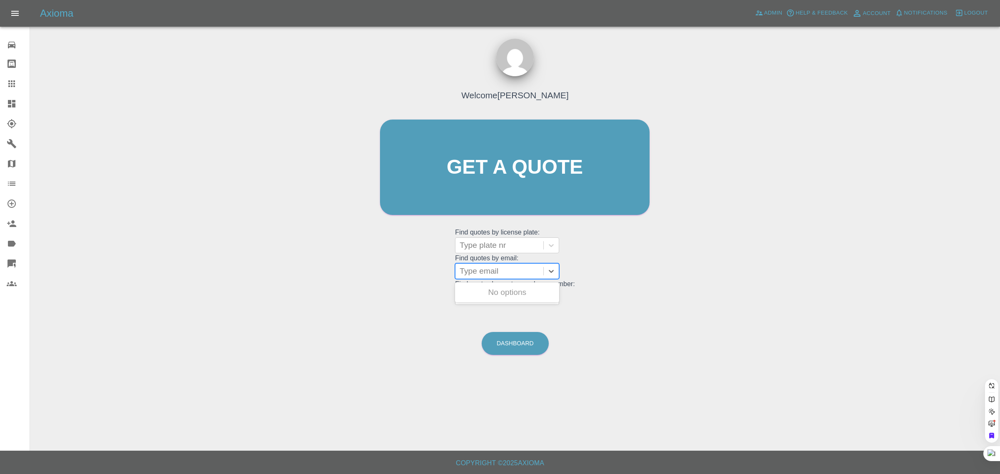
click at [501, 268] on div at bounding box center [500, 272] width 80 height 12
paste input "[EMAIL_ADDRESS][DOMAIN_NAME]"
type input "[EMAIL_ADDRESS][DOMAIN_NAME]"
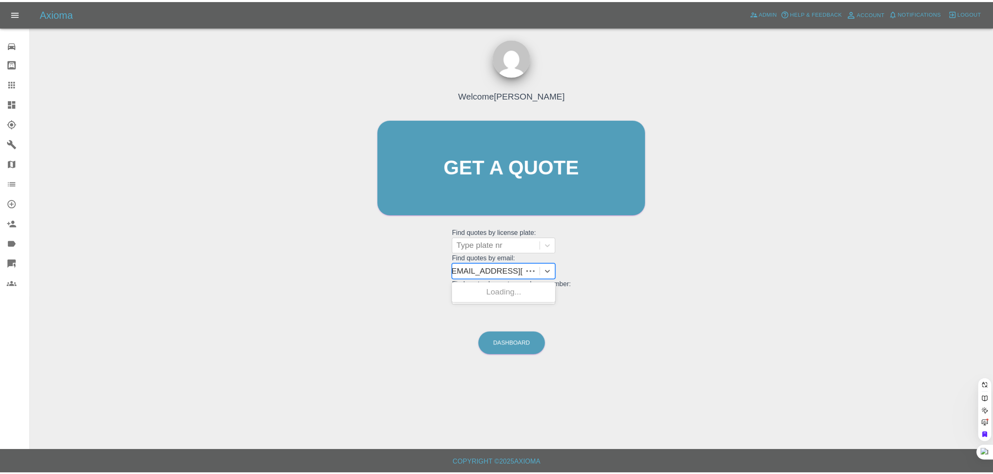
scroll to position [0, 0]
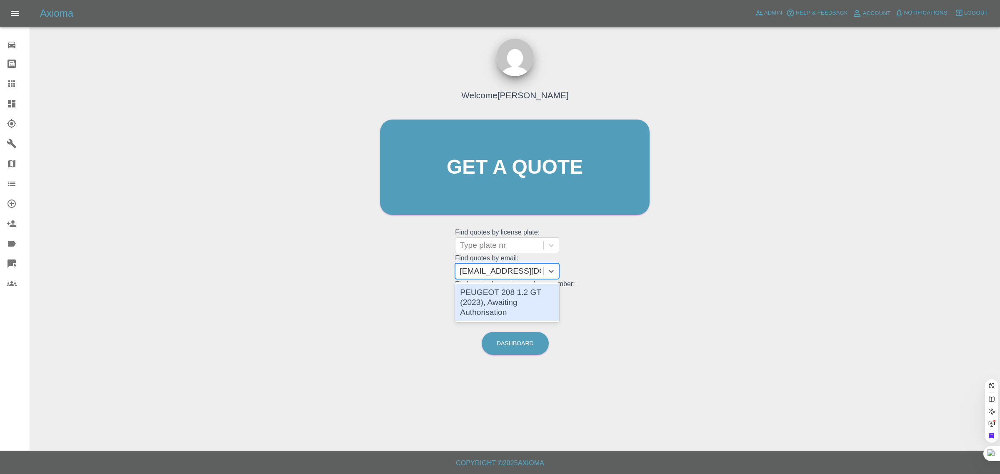
click at [506, 301] on div "PEUGEOT 208 1.2 GT (2023), Awaiting Authorisation" at bounding box center [507, 302] width 104 height 37
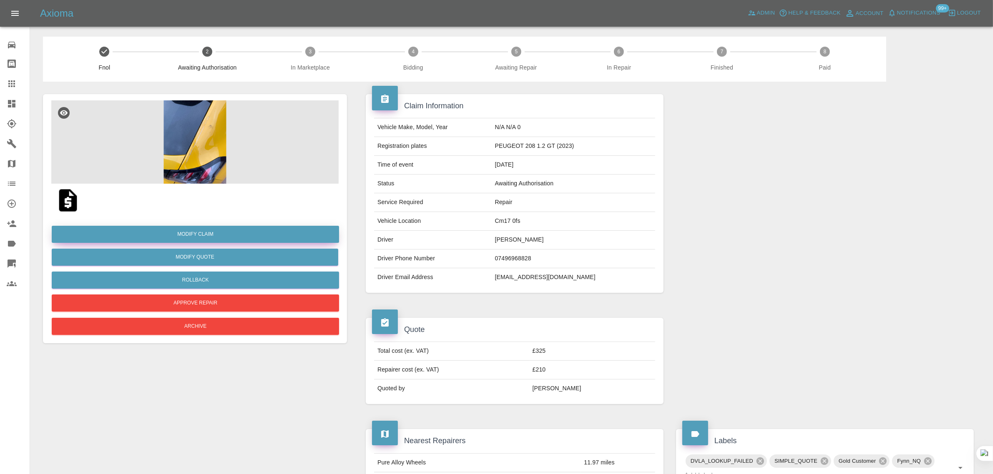
click at [201, 236] on link "Modify Claim" at bounding box center [195, 234] width 287 height 17
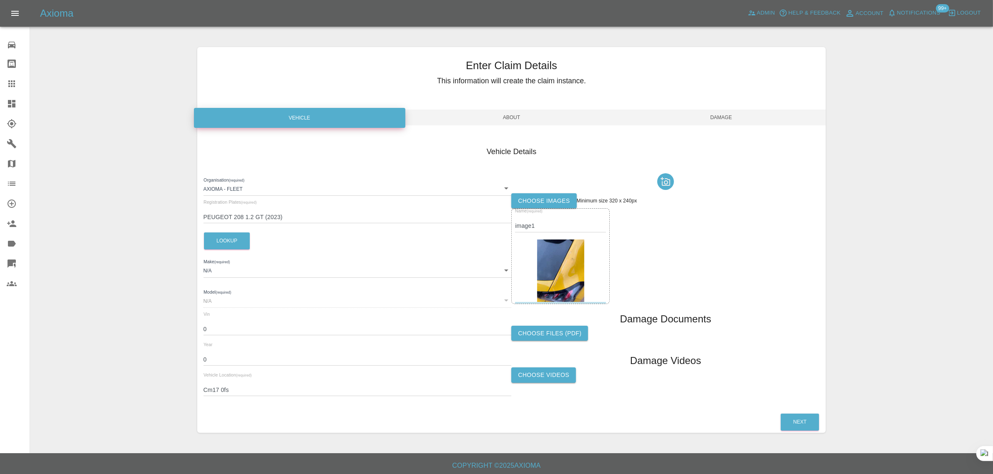
click at [548, 205] on label "Choose images" at bounding box center [543, 200] width 65 height 15
click at [0, 0] on input "Choose images" at bounding box center [0, 0] width 0 height 0
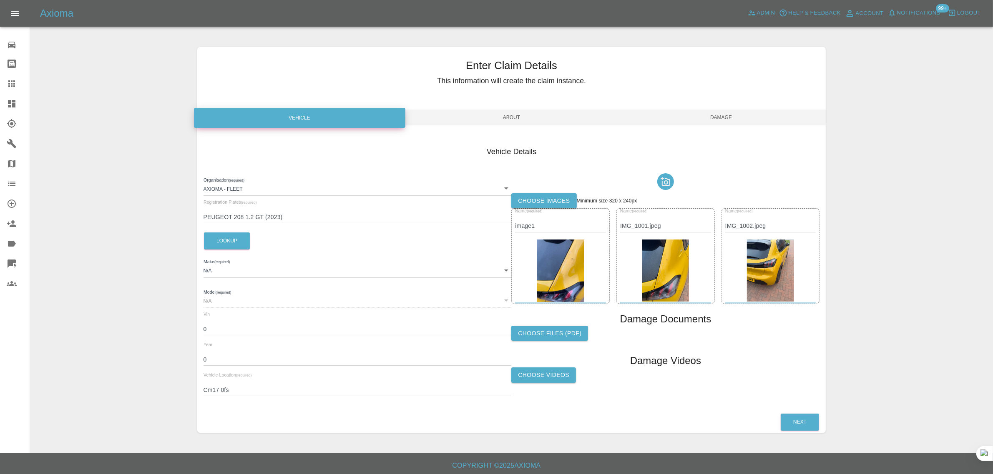
click at [719, 118] on span "Damage" at bounding box center [721, 118] width 210 height 16
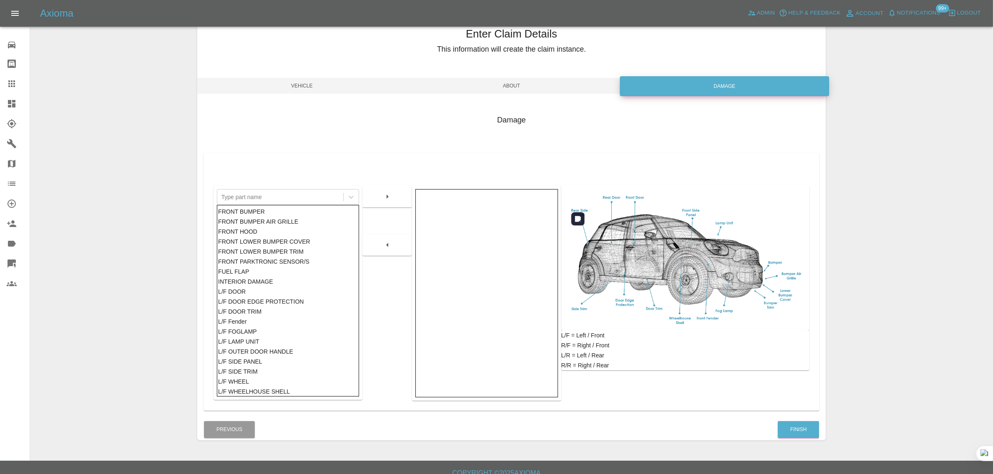
scroll to position [41, 0]
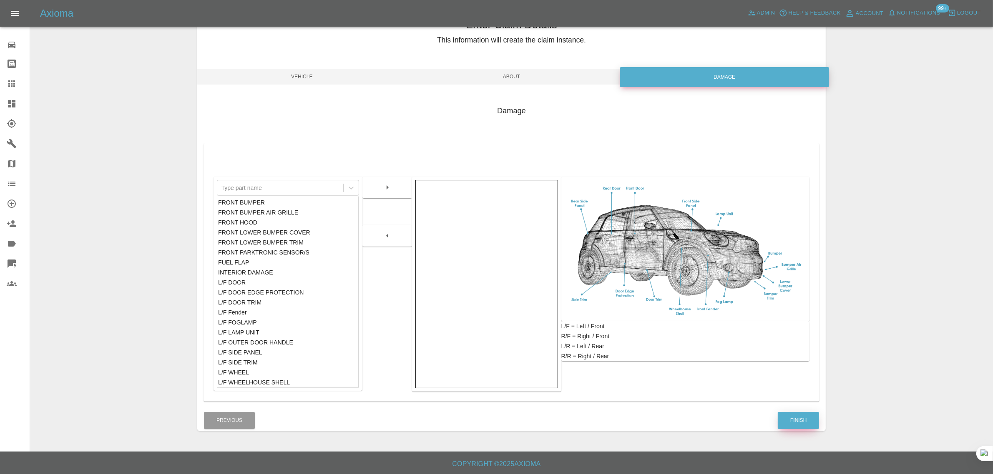
click at [803, 420] on button "Finish" at bounding box center [797, 420] width 41 height 17
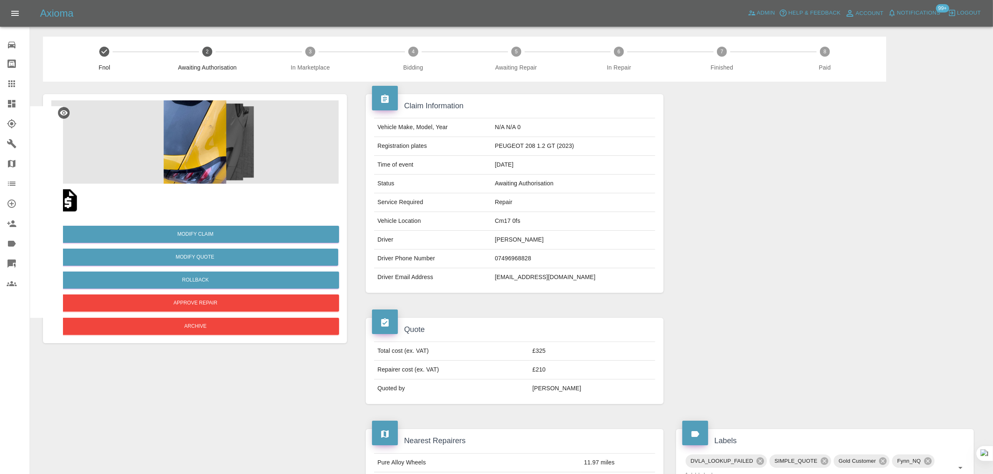
click at [9, 84] on icon at bounding box center [11, 83] width 7 height 7
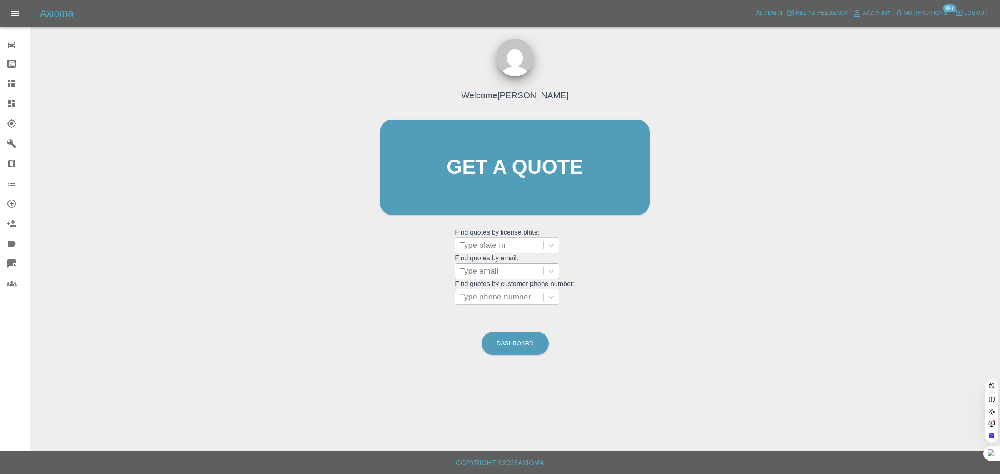
click at [479, 271] on div at bounding box center [500, 272] width 80 height 12
paste input "[EMAIL_ADDRESS][DOMAIN_NAME]"
type input "[EMAIL_ADDRESS][DOMAIN_NAME]"
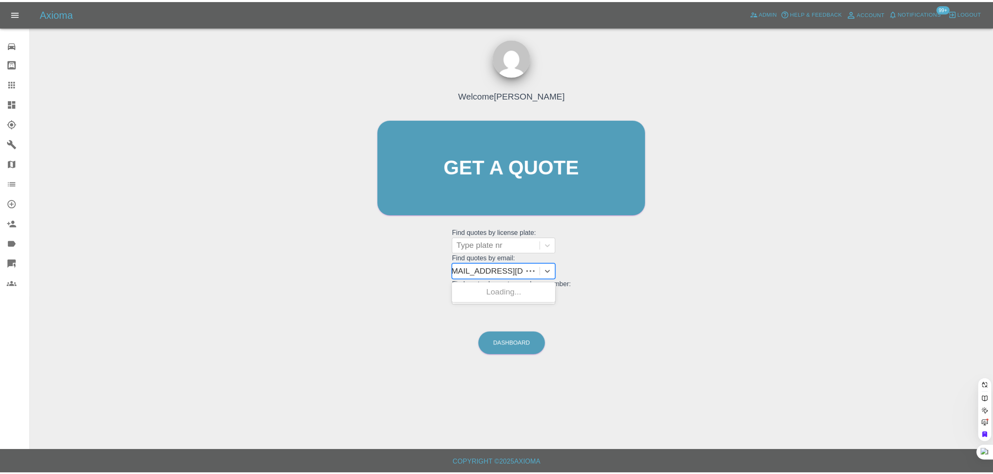
scroll to position [0, 0]
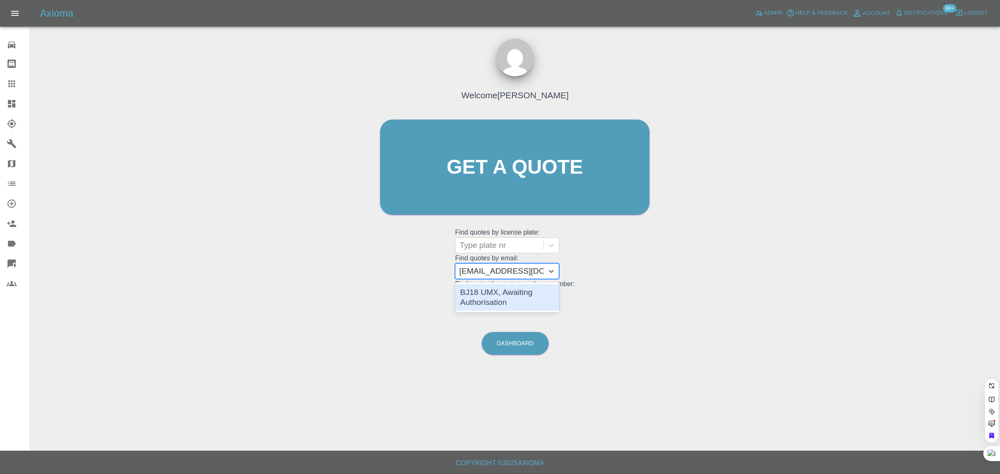
click at [490, 291] on div "BJ18 UMX, Awaiting Authorisation" at bounding box center [507, 297] width 104 height 27
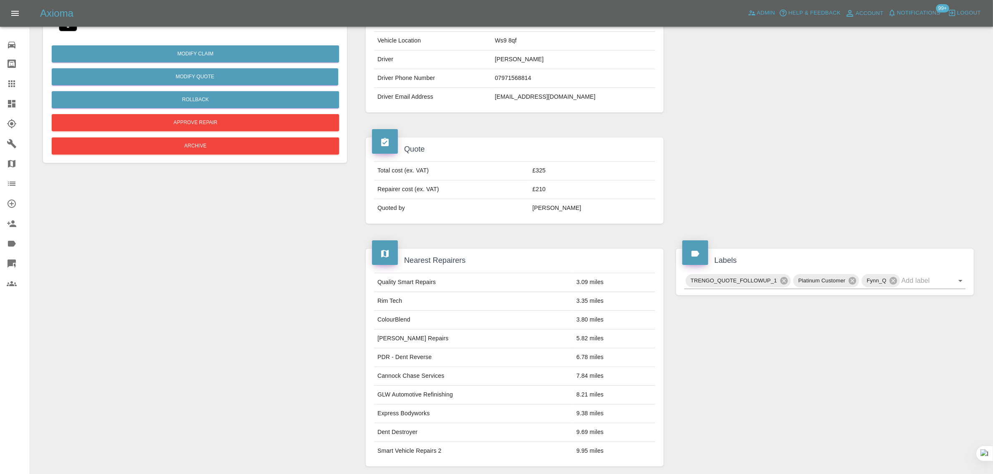
scroll to position [365, 0]
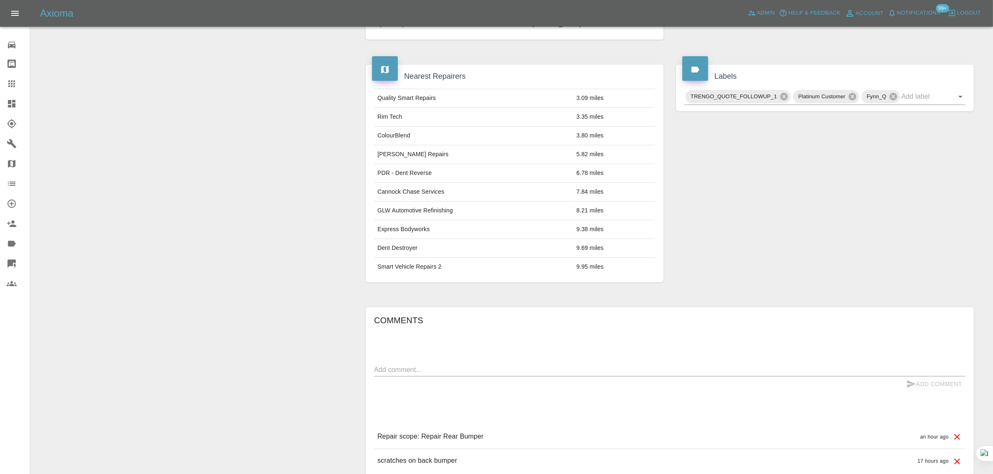
click at [478, 370] on textarea at bounding box center [669, 370] width 591 height 10
paste textarea "Thanks for this - I have decided to go with another repairer [PERSON_NAME]"
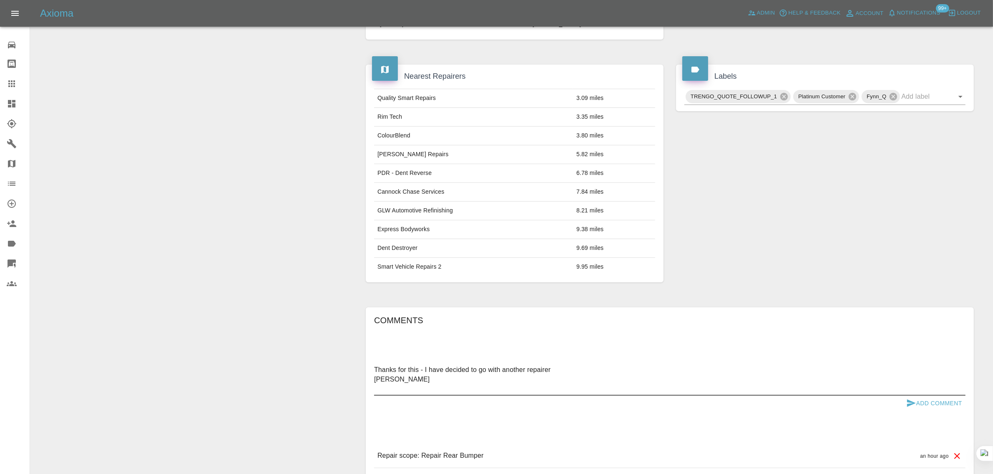
type textarea "Thanks for this - I have decided to go with another repairer [PERSON_NAME]"
click at [946, 401] on button "Add Comment" at bounding box center [933, 403] width 63 height 15
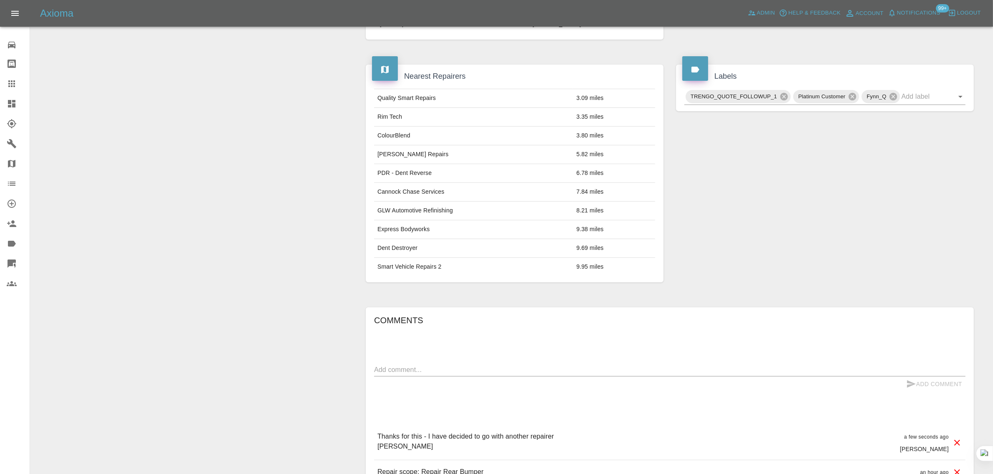
scroll to position [52, 0]
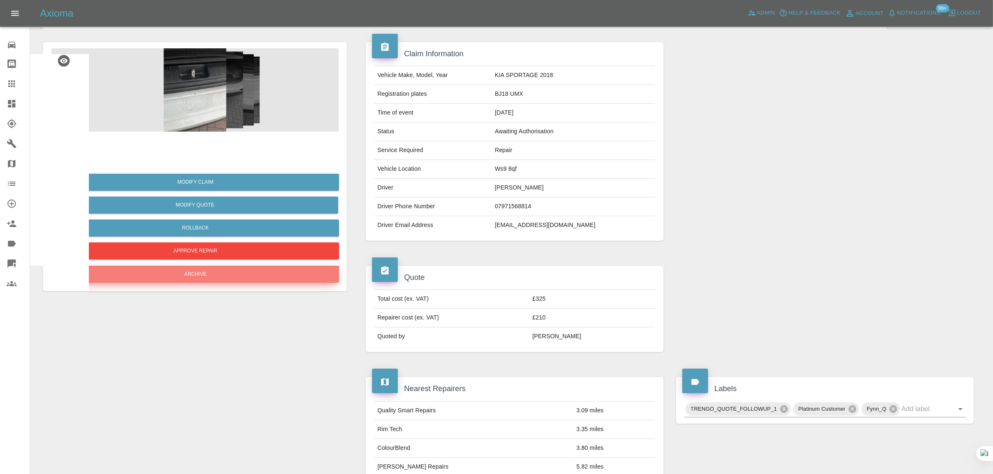
drag, startPoint x: 258, startPoint y: 274, endPoint x: 251, endPoint y: 271, distance: 6.9
click at [251, 271] on button "Archive" at bounding box center [195, 274] width 287 height 17
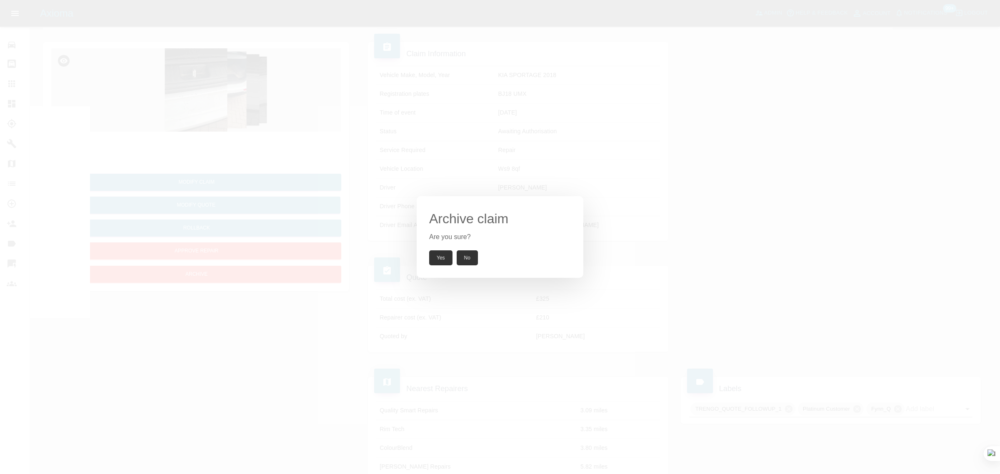
click at [441, 255] on button "Yes" at bounding box center [440, 258] width 23 height 15
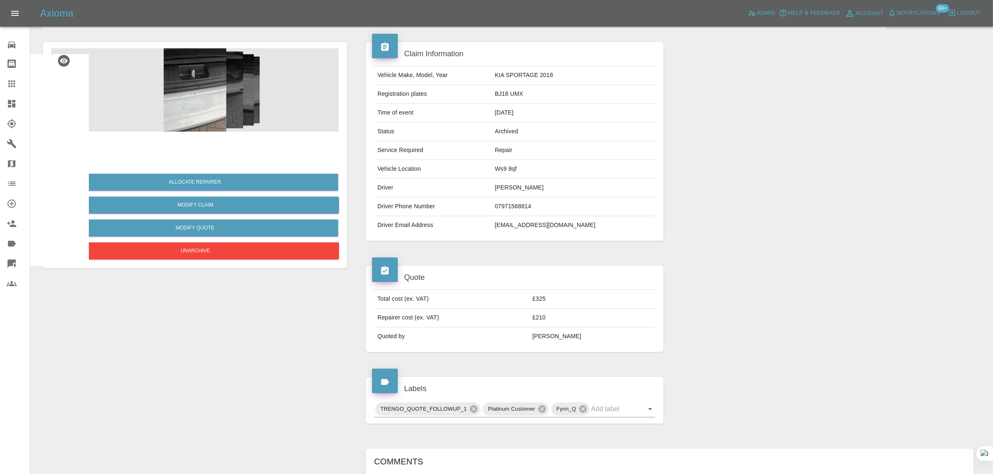
click at [9, 80] on icon at bounding box center [11, 83] width 7 height 7
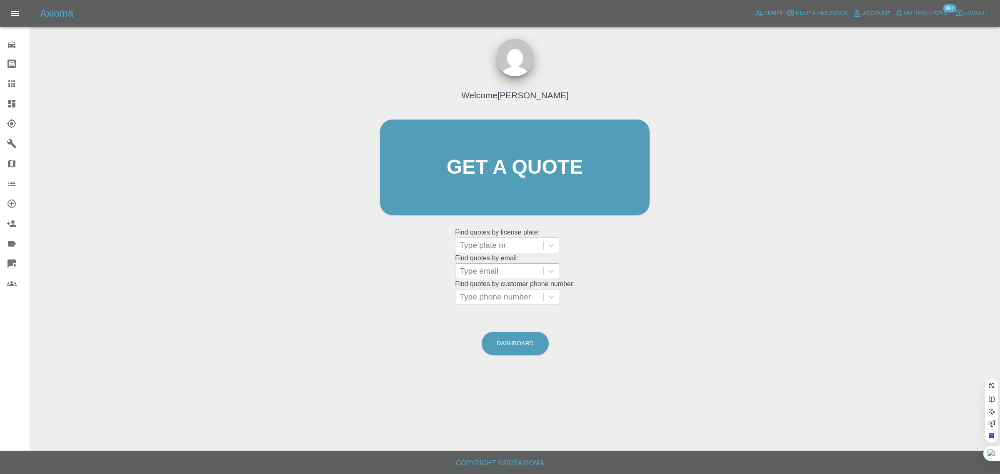
click at [524, 270] on div at bounding box center [500, 272] width 80 height 12
paste input "[PERSON_NAME][EMAIL_ADDRESS][DOMAIN_NAME]"
type input "[PERSON_NAME][EMAIL_ADDRESS][DOMAIN_NAME]"
click at [515, 296] on div "YB67FWJ, Awaiting Authorisation" at bounding box center [507, 297] width 104 height 27
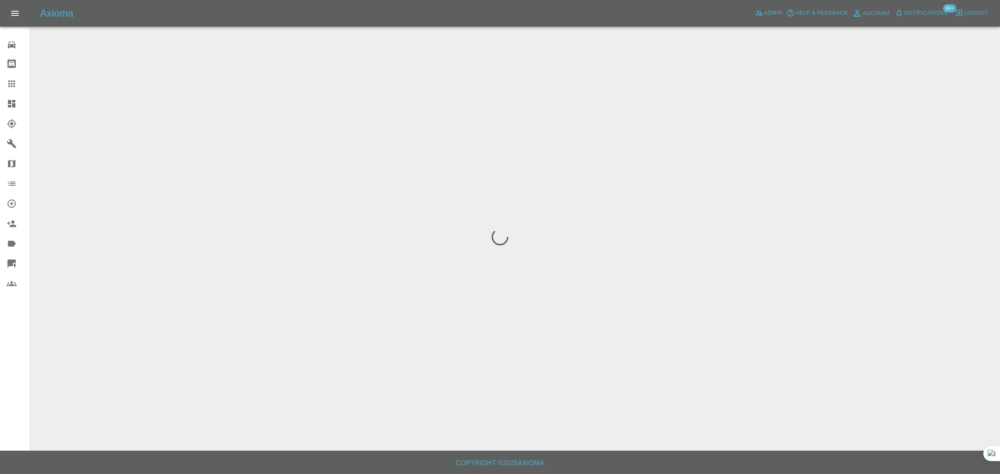
click at [5, 355] on div "0 Repair home Bodyshop home Claims Dashboard Explorer Garages Map Organization …" at bounding box center [15, 237] width 30 height 474
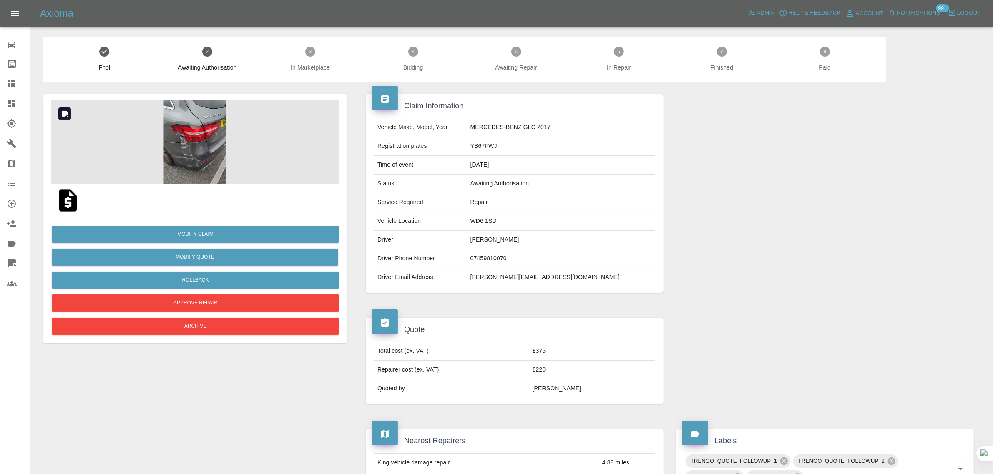
click at [188, 132] on img at bounding box center [194, 141] width 287 height 83
click at [4, 78] on link "Claims" at bounding box center [15, 84] width 30 height 20
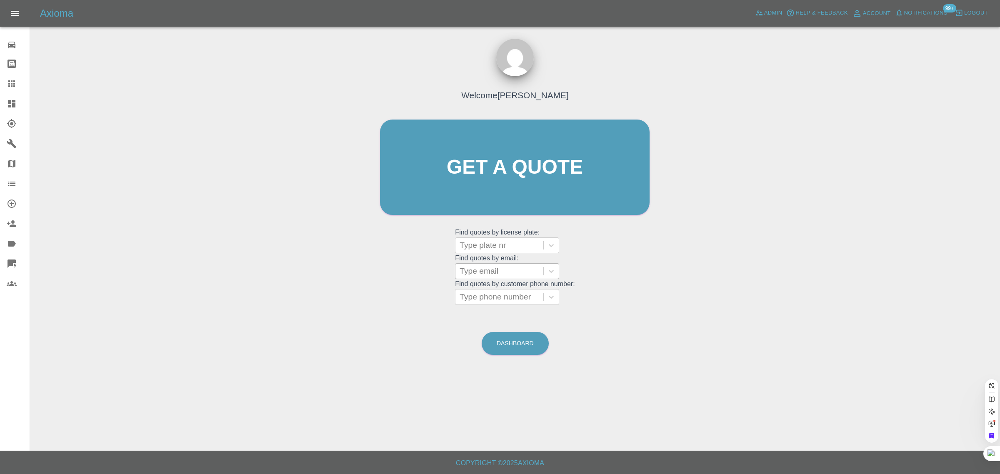
click at [484, 273] on div at bounding box center [500, 272] width 80 height 12
paste input "[PERSON_NAME][EMAIL_ADDRESS][DOMAIN_NAME]"
type input "[PERSON_NAME][EMAIL_ADDRESS][DOMAIN_NAME]"
click at [485, 298] on div "K17DNX, Bidding" at bounding box center [507, 292] width 104 height 17
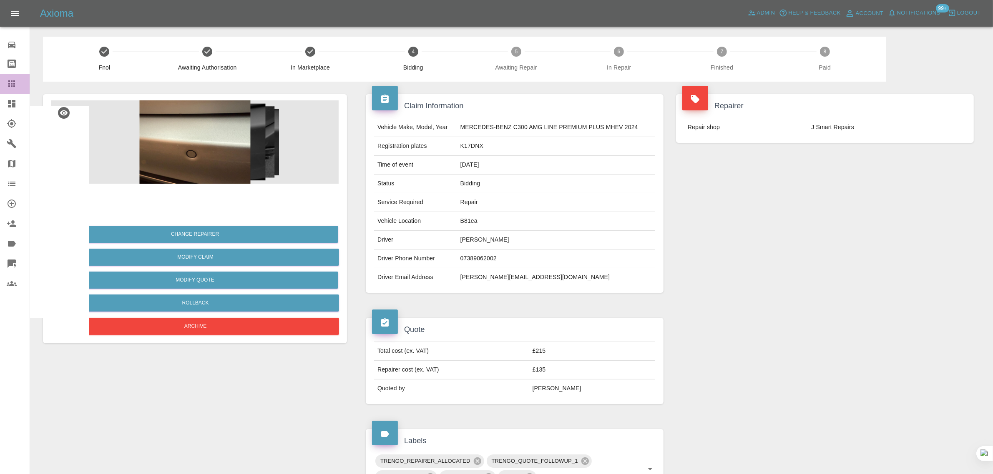
click at [13, 87] on icon at bounding box center [11, 83] width 7 height 7
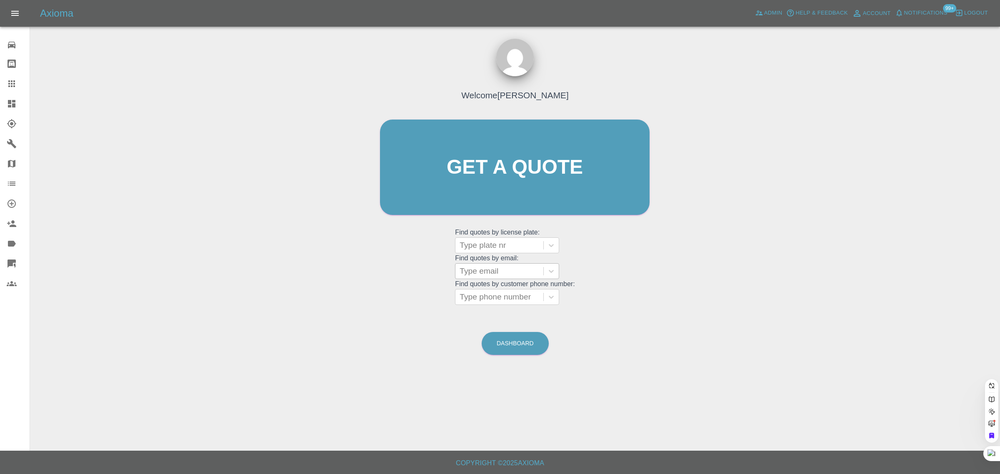
click at [485, 276] on div at bounding box center [500, 272] width 80 height 12
paste input "[PERSON_NAME][EMAIL_ADDRESS][PERSON_NAME][DOMAIN_NAME]"
type input "[PERSON_NAME][EMAIL_ADDRESS][PERSON_NAME][DOMAIN_NAME]"
click at [517, 305] on div "LT21 YKJ, Awaiting Authorisation" at bounding box center [507, 297] width 104 height 27
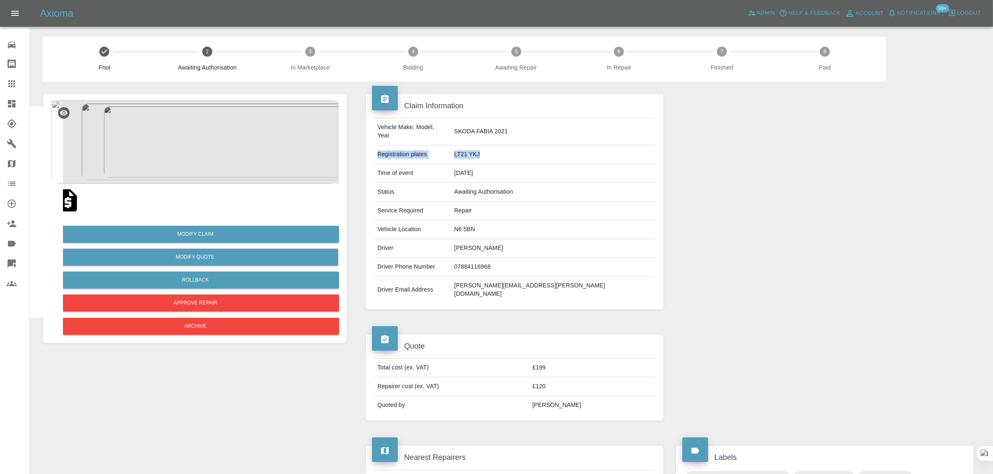
drag, startPoint x: 377, startPoint y: 145, endPoint x: 559, endPoint y: 144, distance: 182.2
click at [559, 145] on tr "Registration plates LT21 YKJ" at bounding box center [514, 154] width 281 height 19
copy tr "Registration plates LT21 YKJ"
click at [15, 79] on icon at bounding box center [12, 84] width 10 height 10
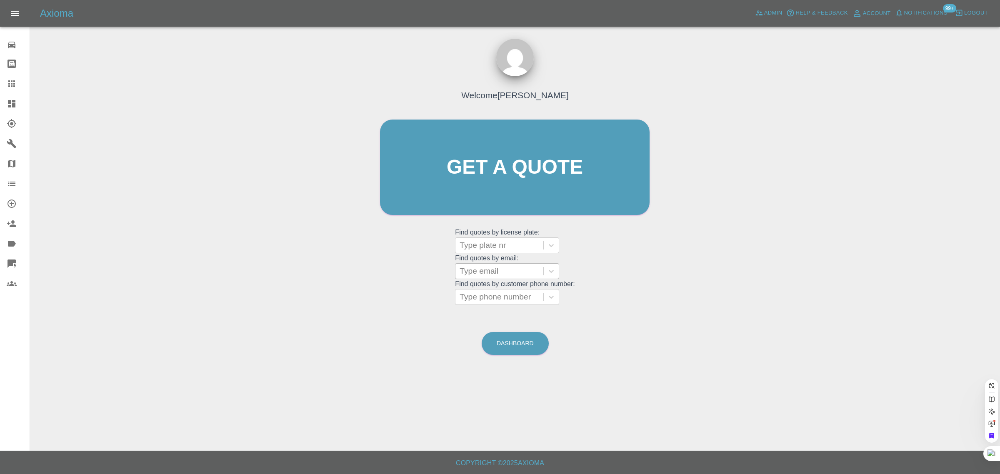
click at [478, 273] on div at bounding box center [500, 272] width 80 height 12
paste input "[EMAIL_ADDRESS][DOMAIN_NAME]"
type input "barrievernon@hotmail.co.u"
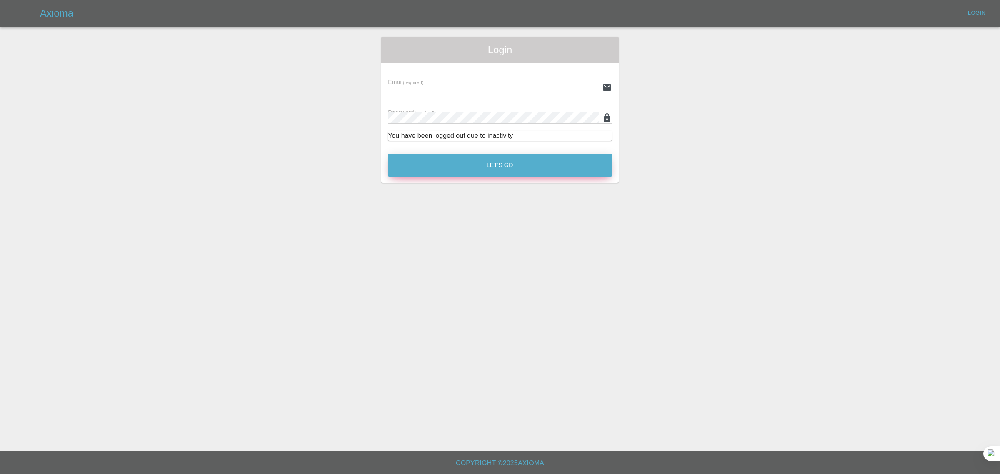
type input "[EMAIL_ADDRESS][DOMAIN_NAME]"
click at [535, 151] on div "Let's Go" at bounding box center [500, 163] width 225 height 31
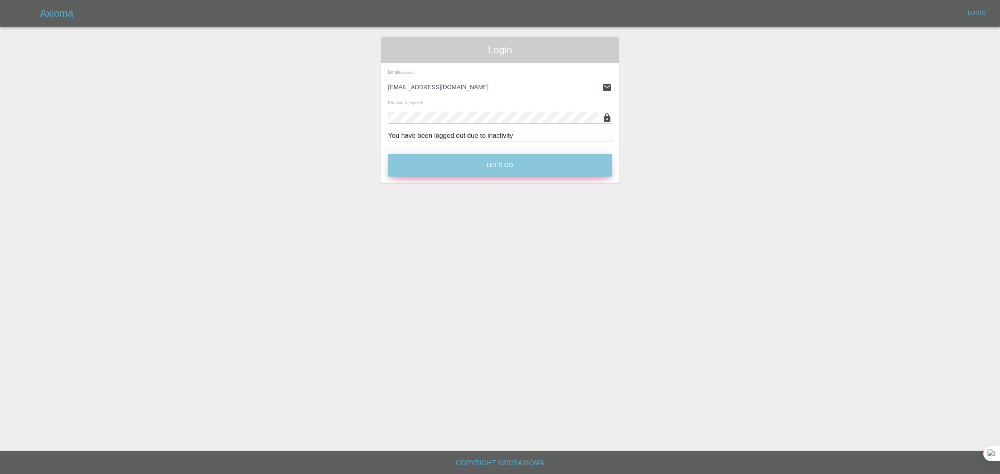
click at [526, 160] on button "Let's Go" at bounding box center [500, 165] width 224 height 23
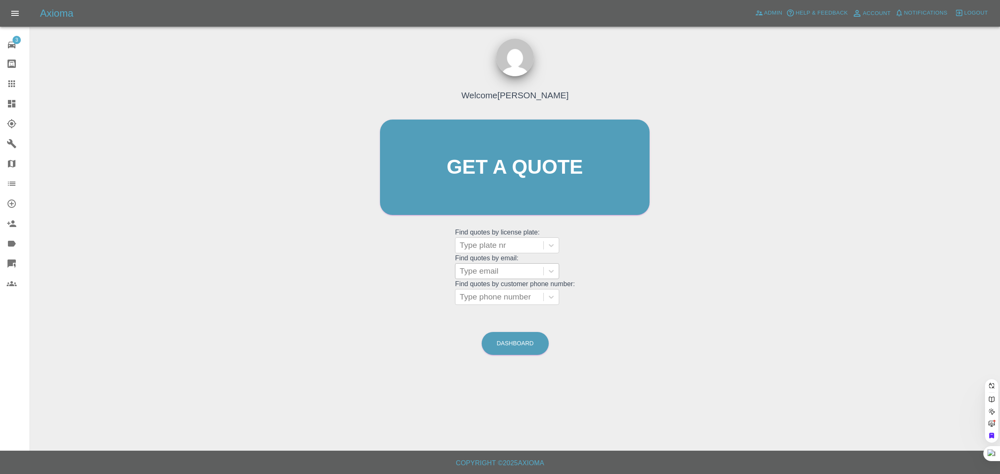
click at [495, 269] on div at bounding box center [500, 272] width 80 height 12
paste input "[EMAIL_ADDRESS][DOMAIN_NAME]"
type input "barrievernon@hotmail.co.u"
click at [523, 295] on div "CK71UOV, Awaiting Authorisation" at bounding box center [507, 297] width 104 height 27
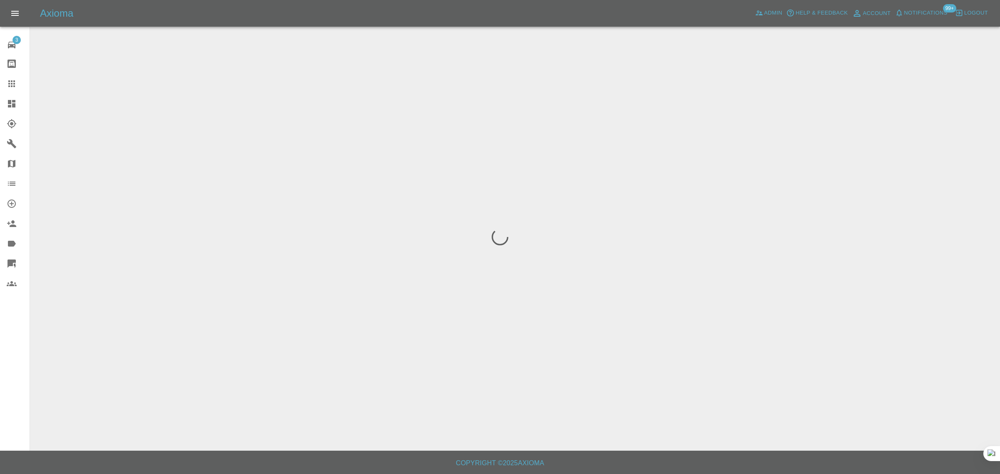
click at [15, 344] on div "3 Repair home Bodyshop home Claims Dashboard Explorer Garages Map Organization …" at bounding box center [15, 237] width 30 height 474
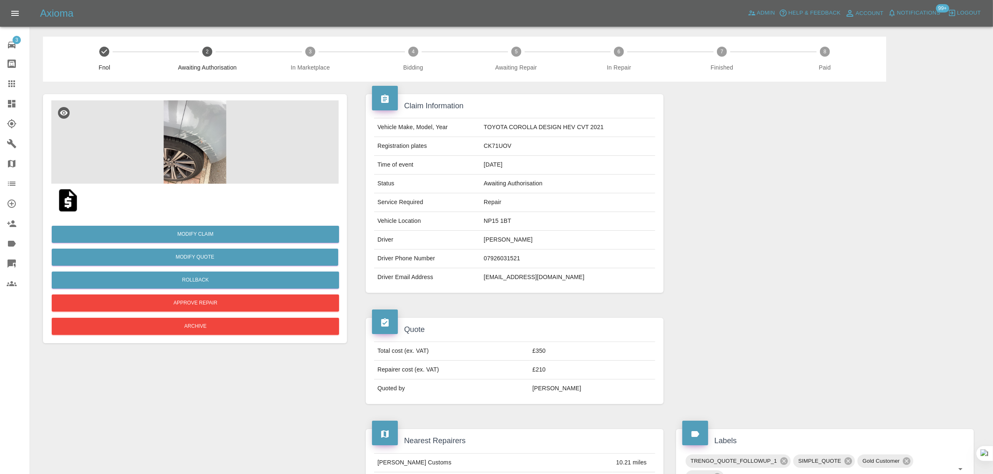
click at [175, 133] on img at bounding box center [194, 141] width 287 height 83
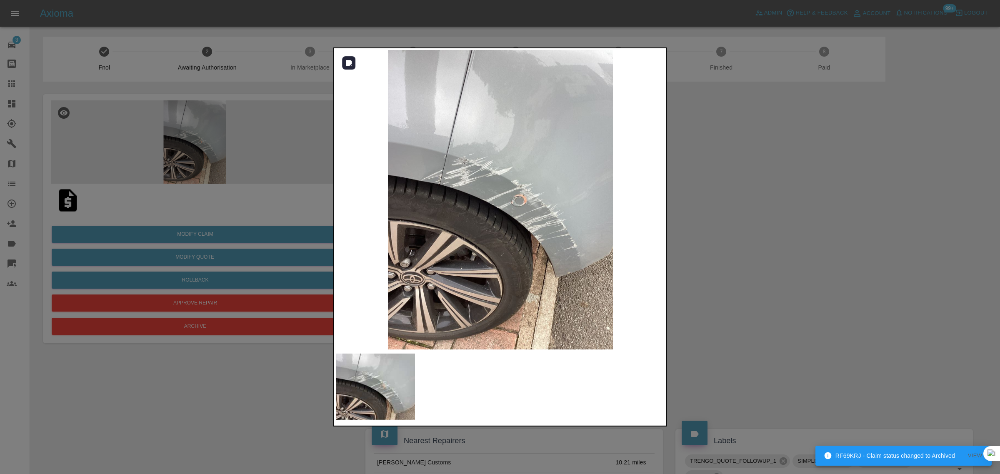
click at [434, 174] on img at bounding box center [500, 200] width 329 height 300
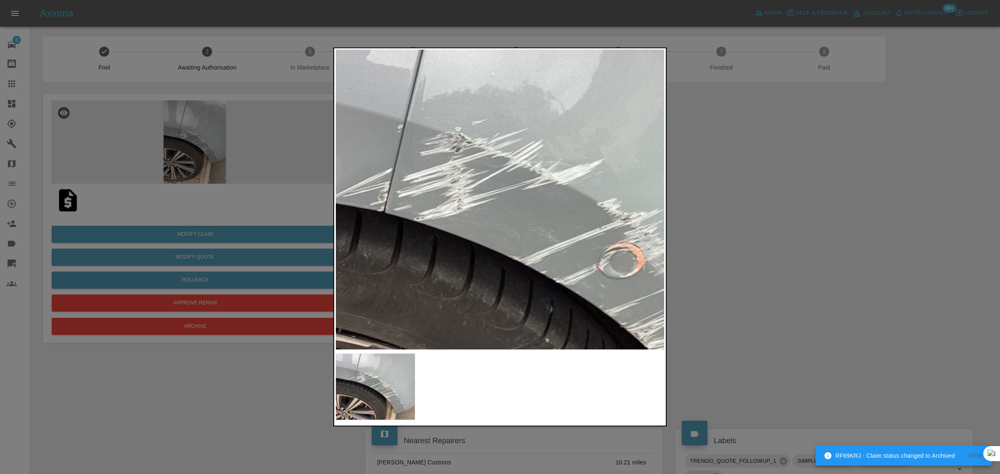
click at [432, 217] on img at bounding box center [566, 258] width 988 height 899
drag, startPoint x: 765, startPoint y: 219, endPoint x: 719, endPoint y: 221, distance: 45.5
click at [765, 221] on div at bounding box center [500, 237] width 1000 height 474
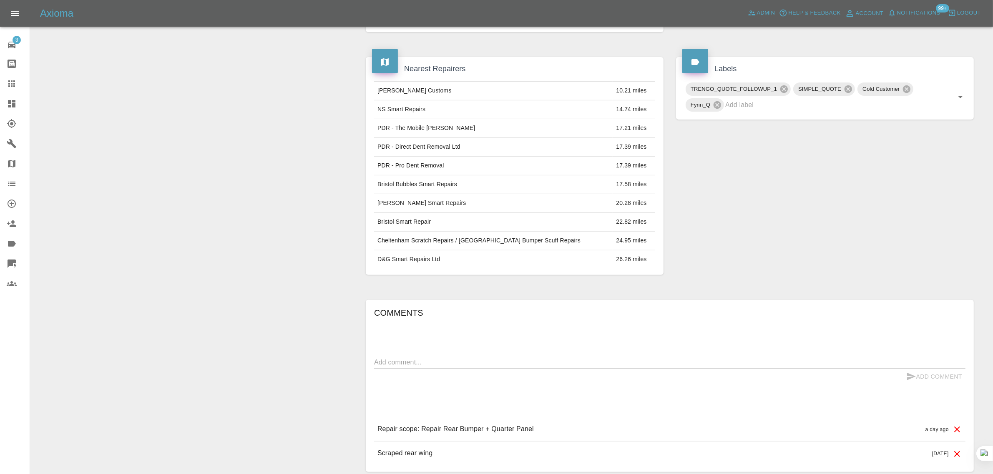
scroll to position [440, 0]
